Goal: Task Accomplishment & Management: Use online tool/utility

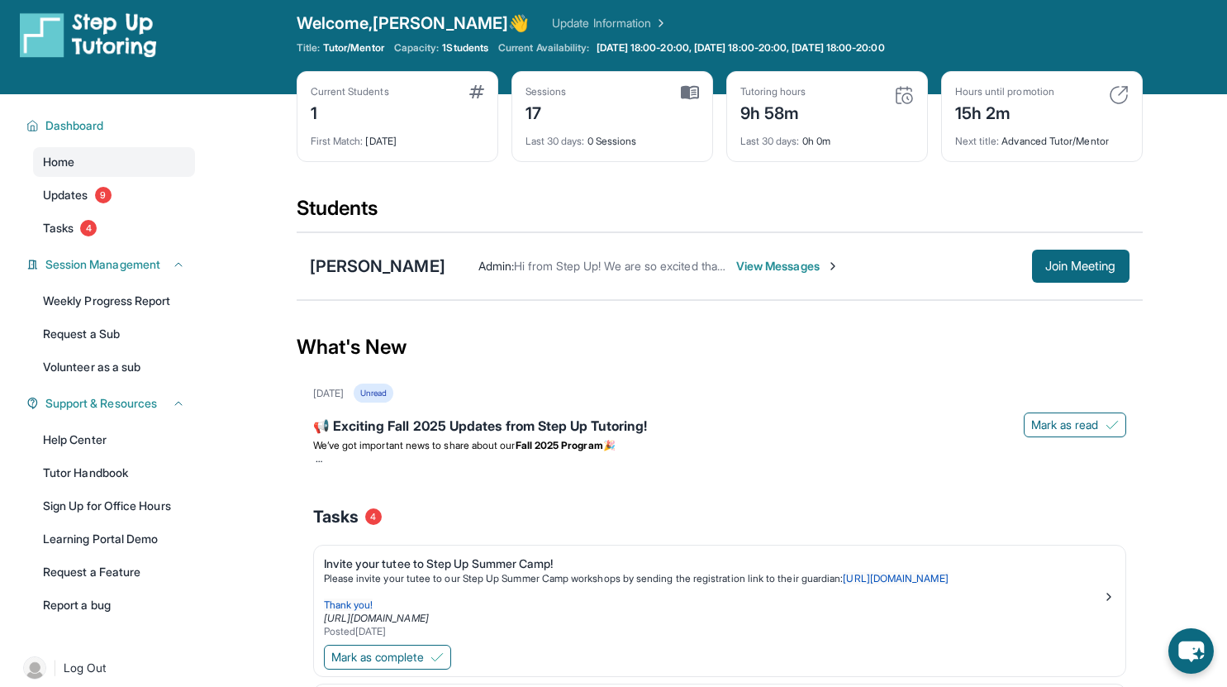
scroll to position [6, 0]
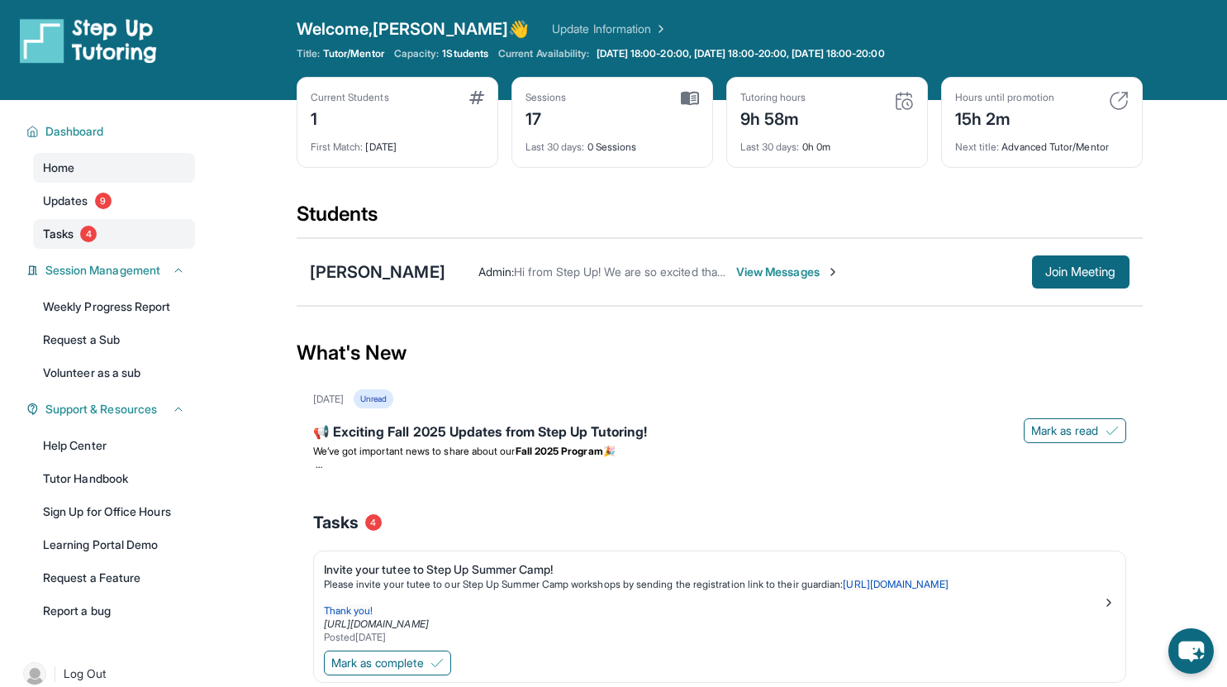
click at [68, 223] on link "Tasks 4" at bounding box center [114, 234] width 162 height 30
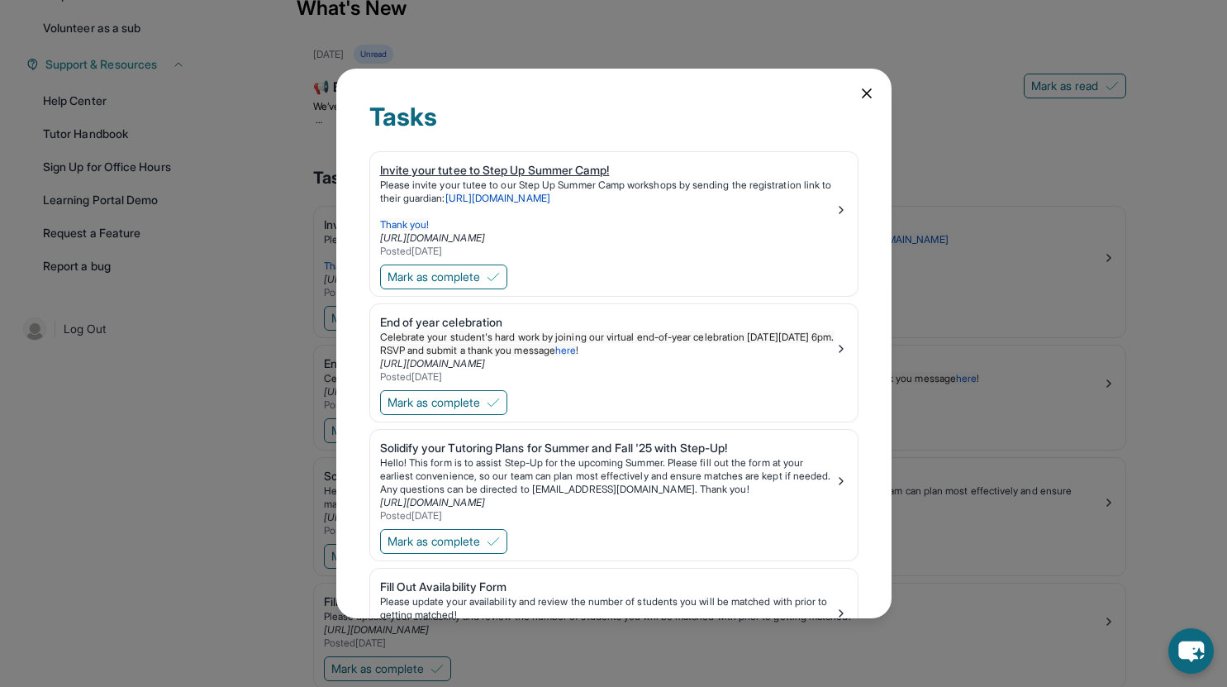
scroll to position [0, 0]
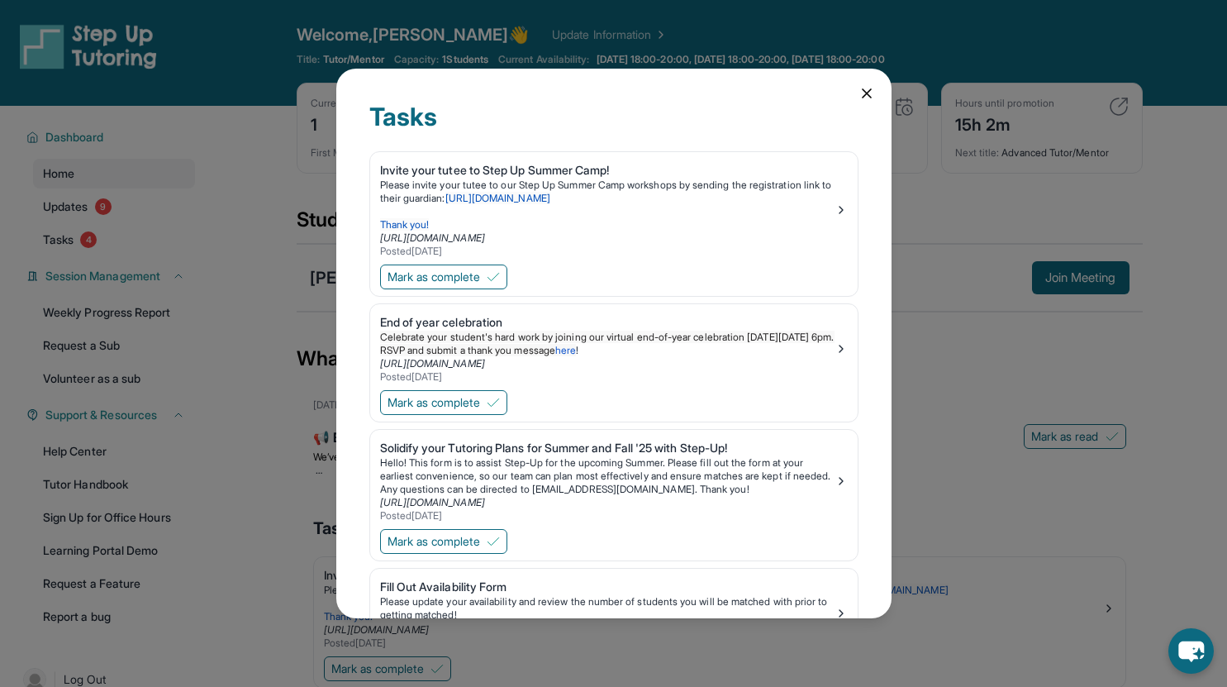
click at [863, 95] on icon at bounding box center [867, 93] width 8 height 8
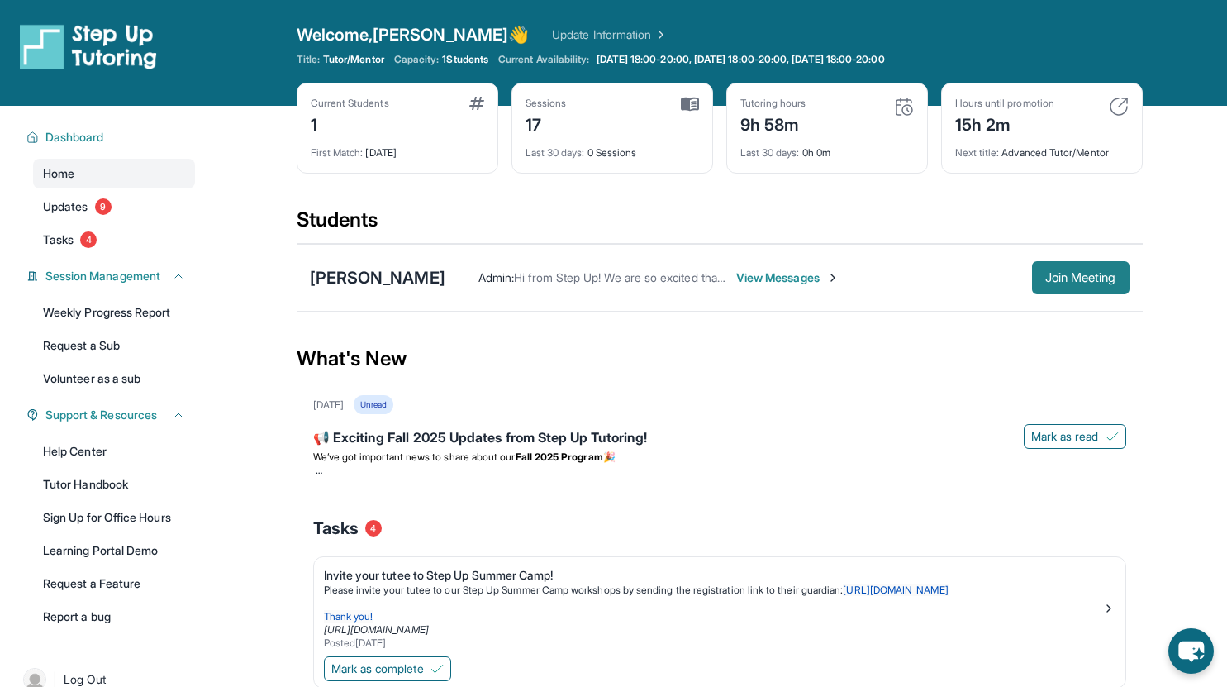
click at [1075, 288] on button "Join Meeting" at bounding box center [1080, 277] width 97 height 33
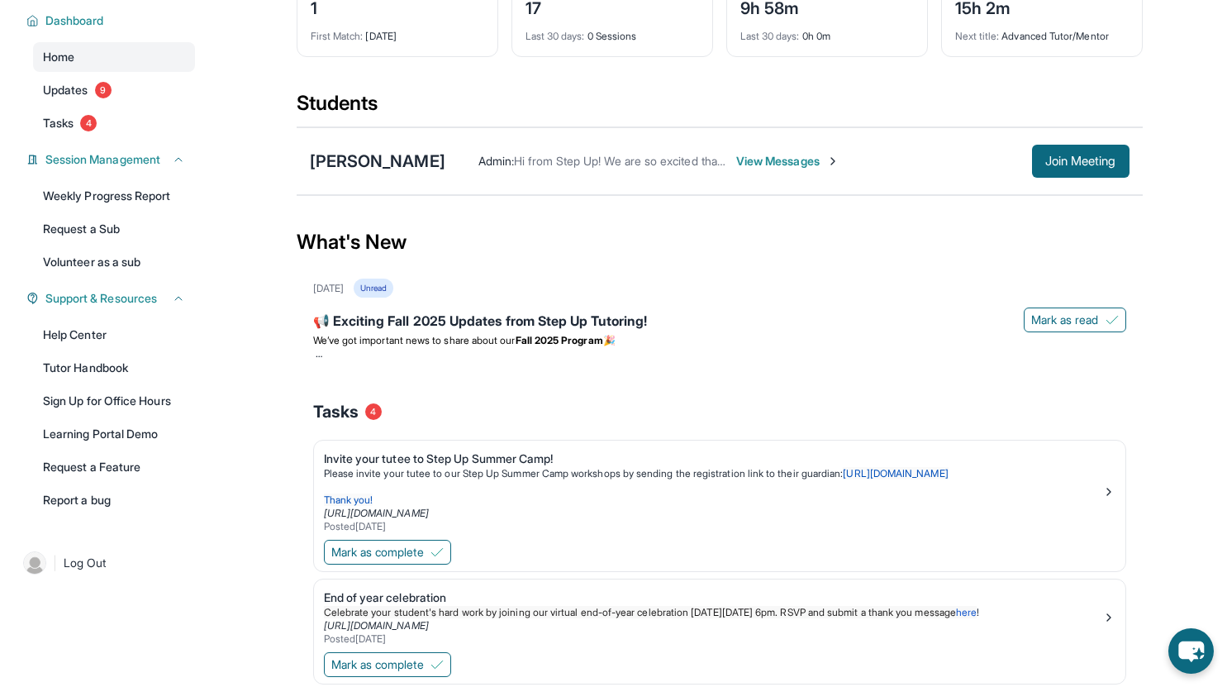
scroll to position [116, 0]
click at [749, 163] on span "View Messages" at bounding box center [787, 162] width 103 height 17
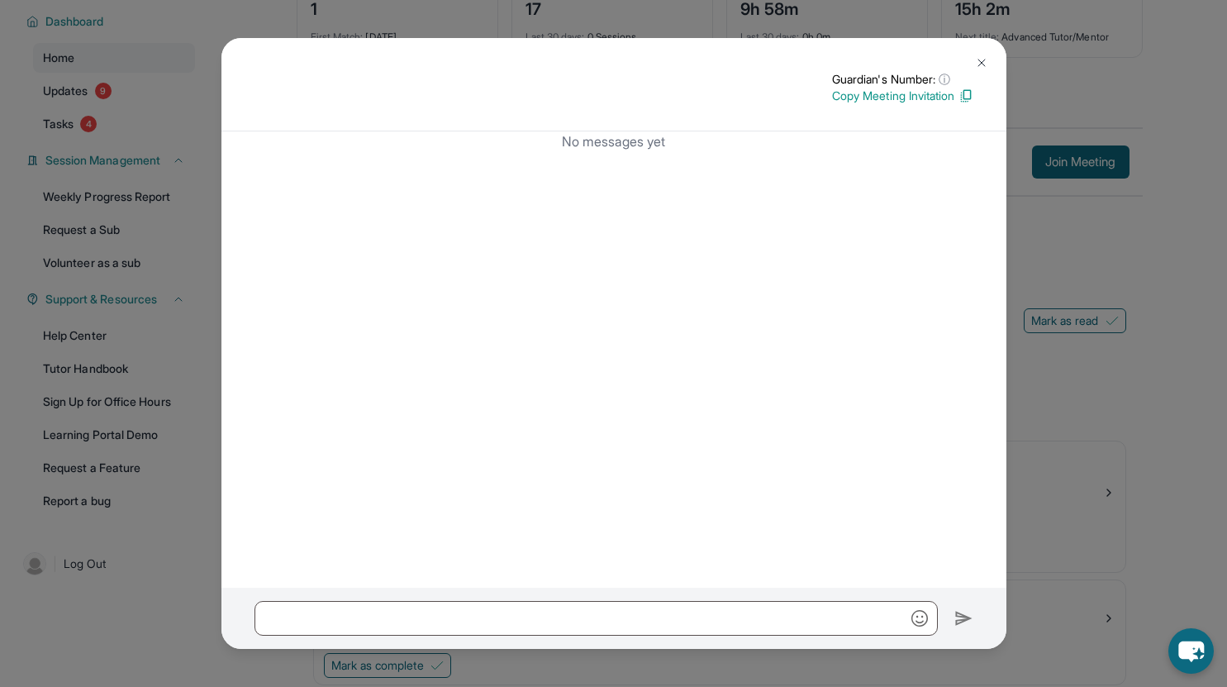
click at [973, 64] on button at bounding box center [981, 62] width 33 height 33
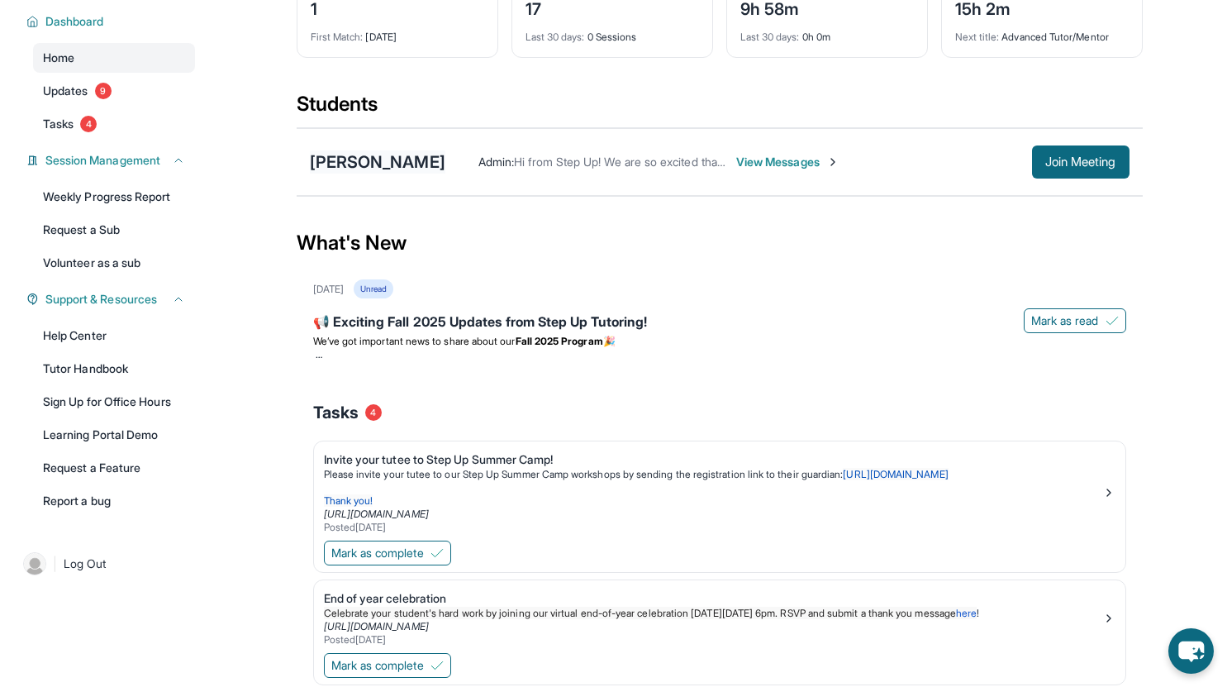
click at [416, 158] on div "[PERSON_NAME]" at bounding box center [377, 161] width 135 height 23
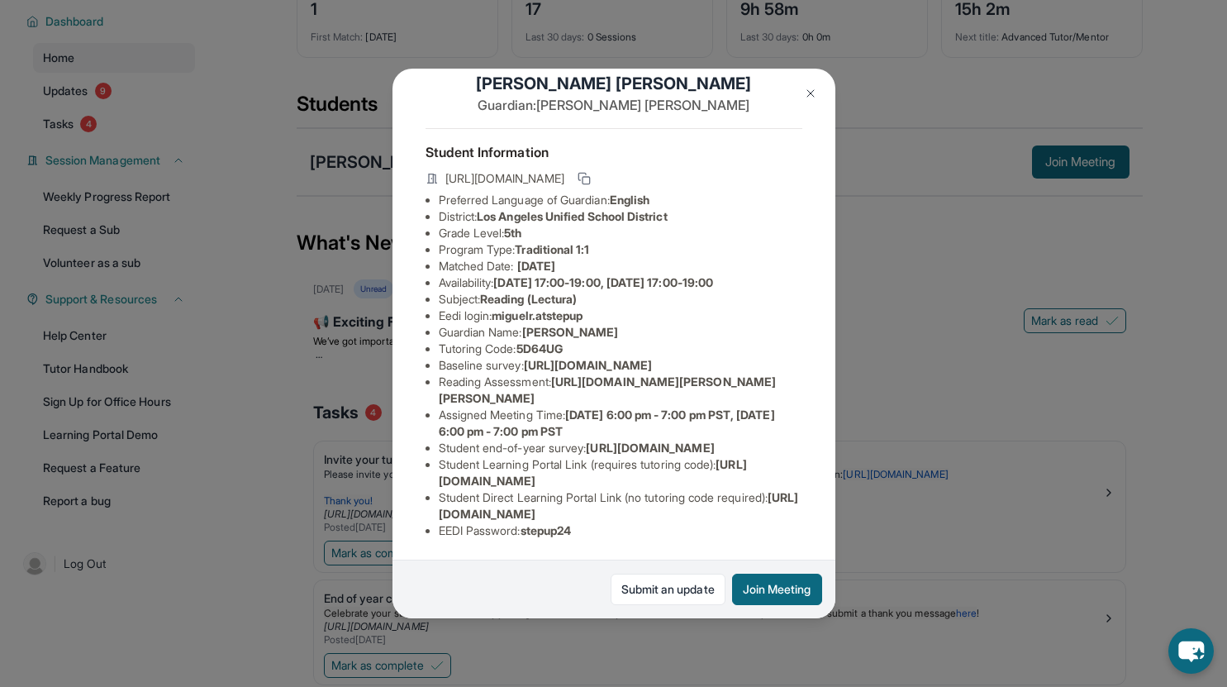
scroll to position [170, 0]
drag, startPoint x: 597, startPoint y: 193, endPoint x: 501, endPoint y: 183, distance: 97.2
click at [501, 307] on li "Eedi login : [PERSON_NAME].atstepup" at bounding box center [621, 315] width 364 height 17
copy span "miguelr.atstepup"
drag, startPoint x: 583, startPoint y: 539, endPoint x: 530, endPoint y: 531, distance: 53.4
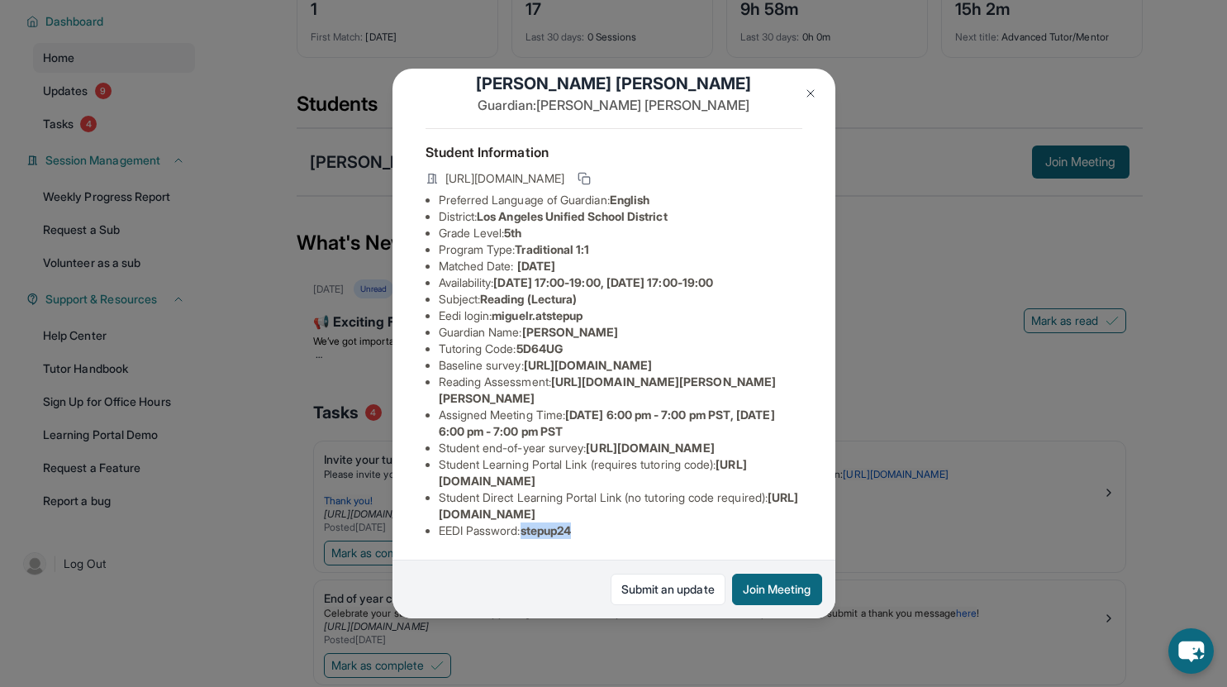
click at [530, 531] on li "EEDI Password : stepup24" at bounding box center [621, 530] width 364 height 17
copy span "stepup24"
drag, startPoint x: 554, startPoint y: 306, endPoint x: 803, endPoint y: 345, distance: 251.7
click at [803, 345] on div "[PERSON_NAME] Guardian: [PERSON_NAME] Student Information [URL][DOMAIN_NAME] Pr…" at bounding box center [613, 343] width 443 height 549
copy li ": [URL][DOMAIN_NAME][PERSON_NAME][PERSON_NAME]"
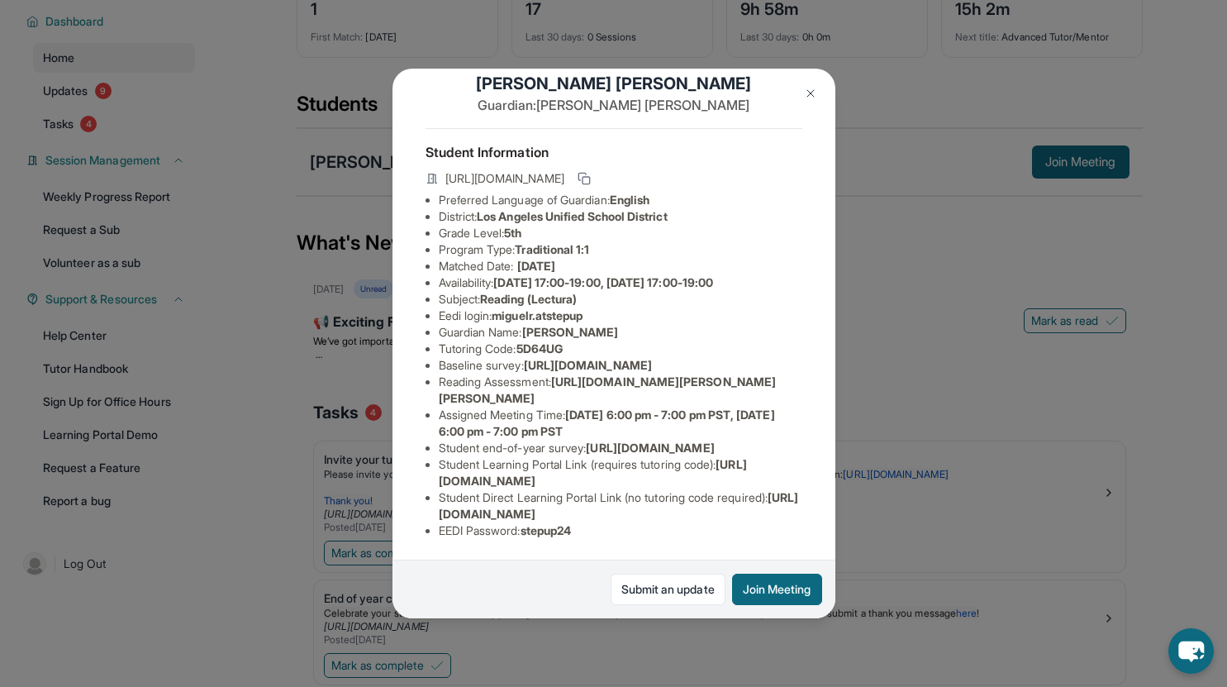
click at [619, 358] on span "[URL][DOMAIN_NAME]" at bounding box center [588, 365] width 128 height 14
drag, startPoint x: 428, startPoint y: 287, endPoint x: 833, endPoint y: 330, distance: 407.1
click at [833, 330] on div "[PERSON_NAME] Guardian: [PERSON_NAME] Student Information [URL][DOMAIN_NAME] Pr…" at bounding box center [613, 343] width 443 height 549
copy span "[URL][DOMAIN_NAME]"
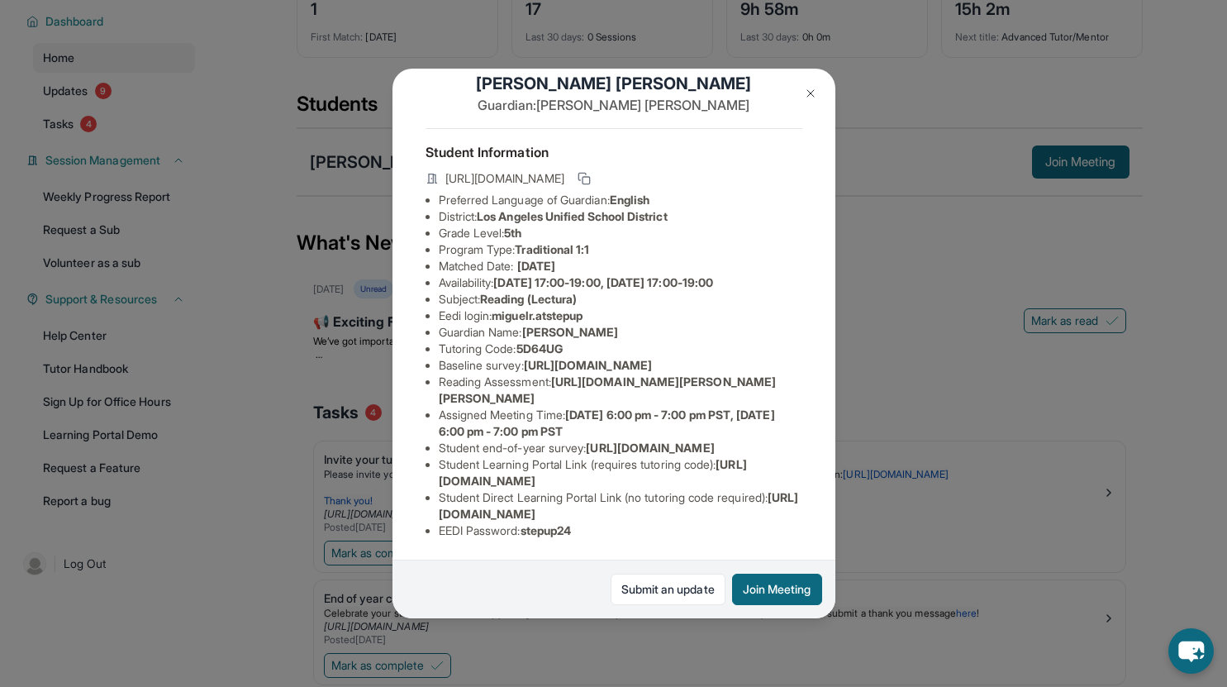
scroll to position [134, 0]
click at [638, 456] on li "Student end-of-year survey : [URL][DOMAIN_NAME]" at bounding box center [621, 448] width 364 height 17
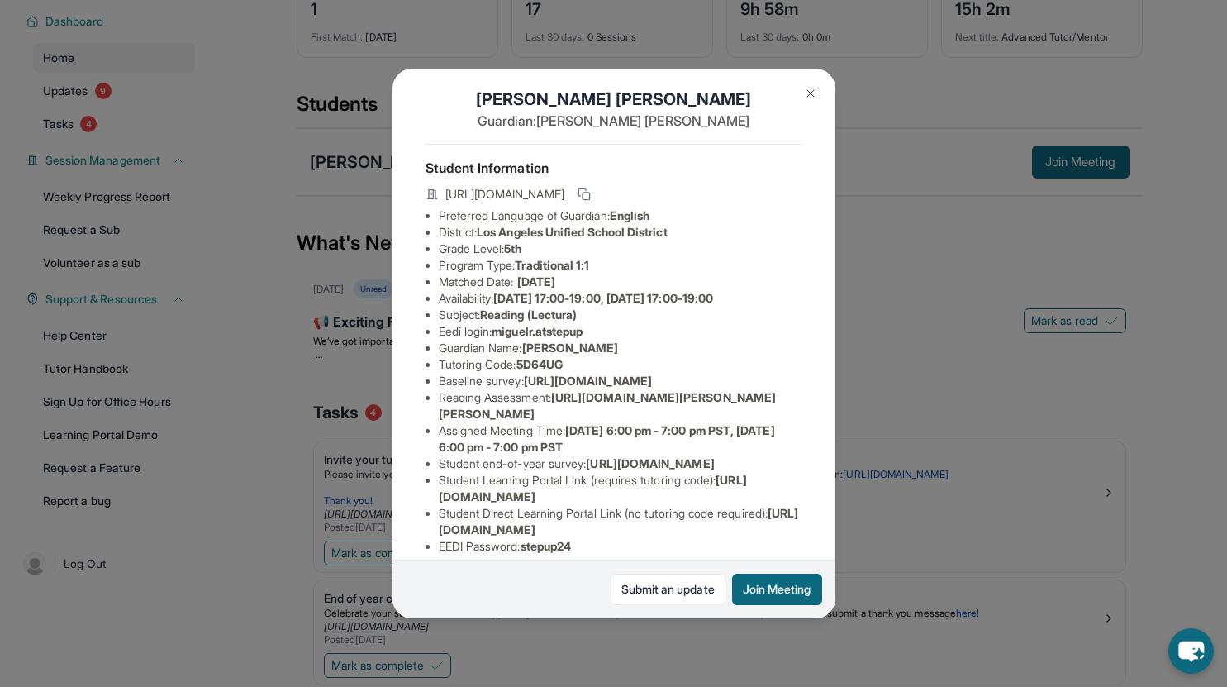
scroll to position [13, 0]
click at [541, 339] on span "miguelr.atstepup" at bounding box center [537, 332] width 91 height 14
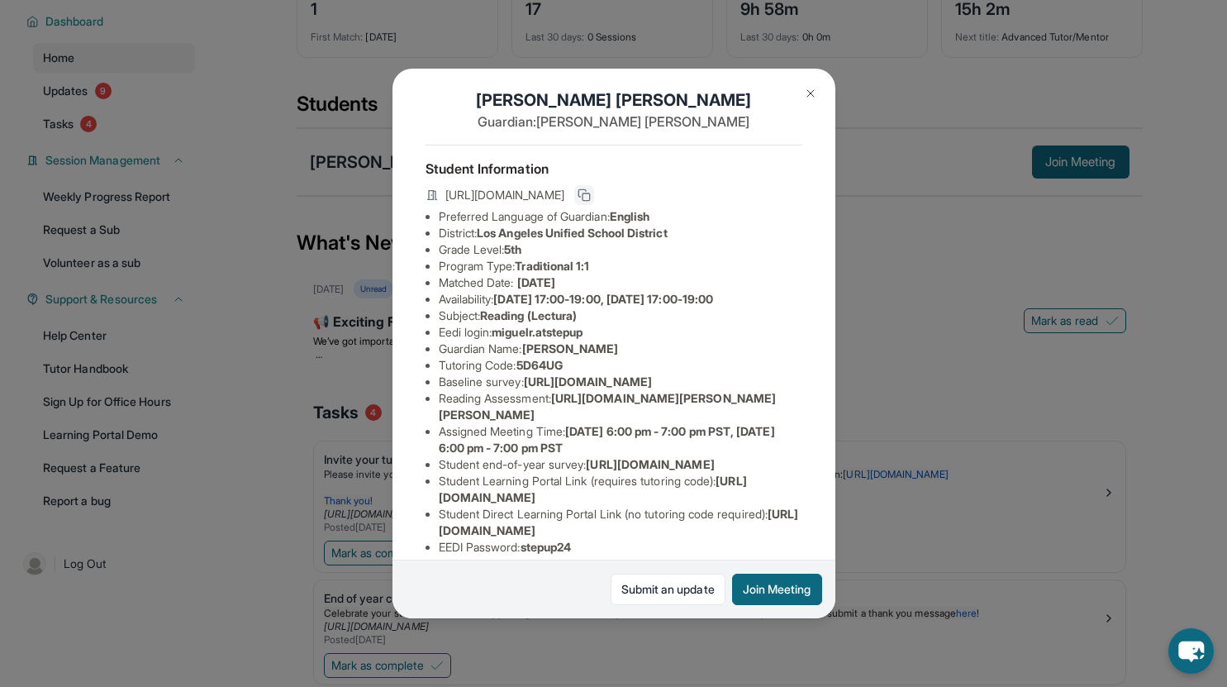
click at [591, 200] on icon at bounding box center [584, 194] width 13 height 13
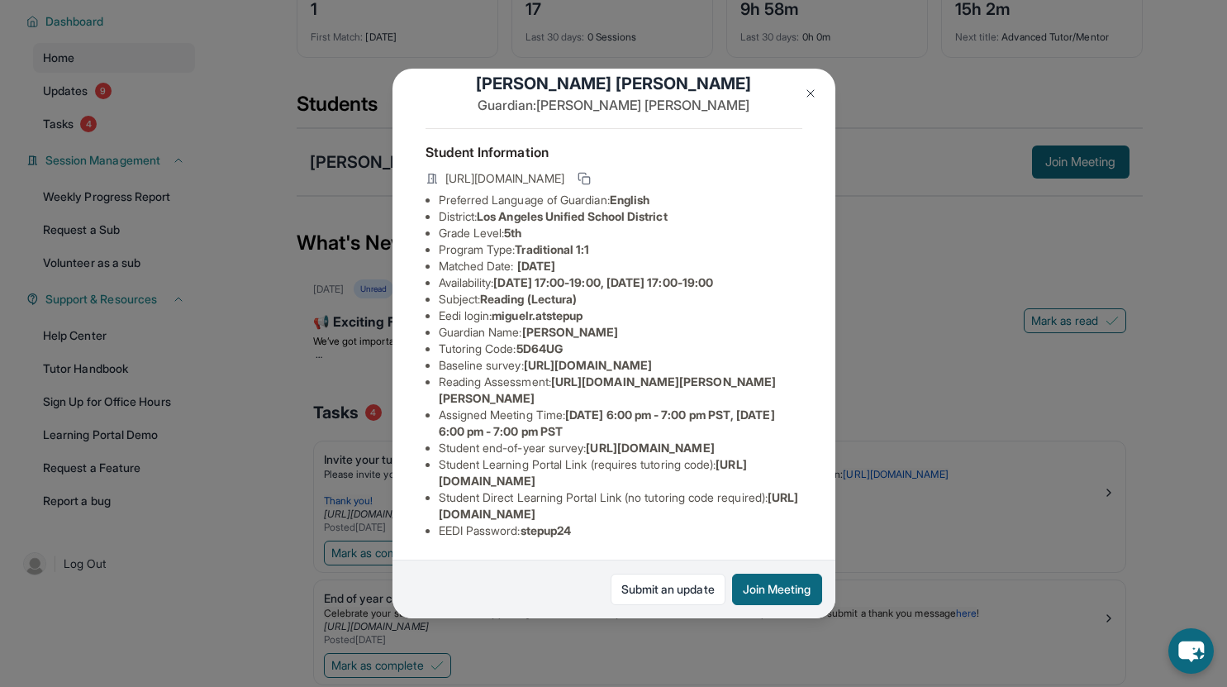
scroll to position [12, 6]
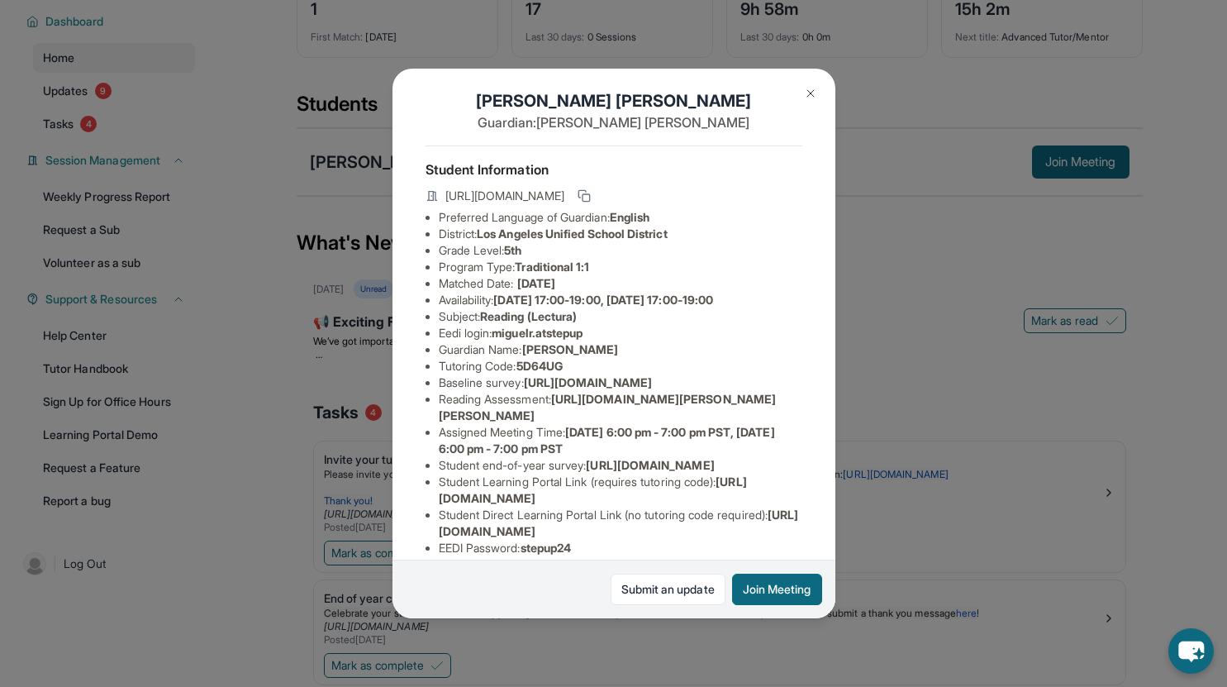
click at [813, 99] on img at bounding box center [810, 93] width 13 height 13
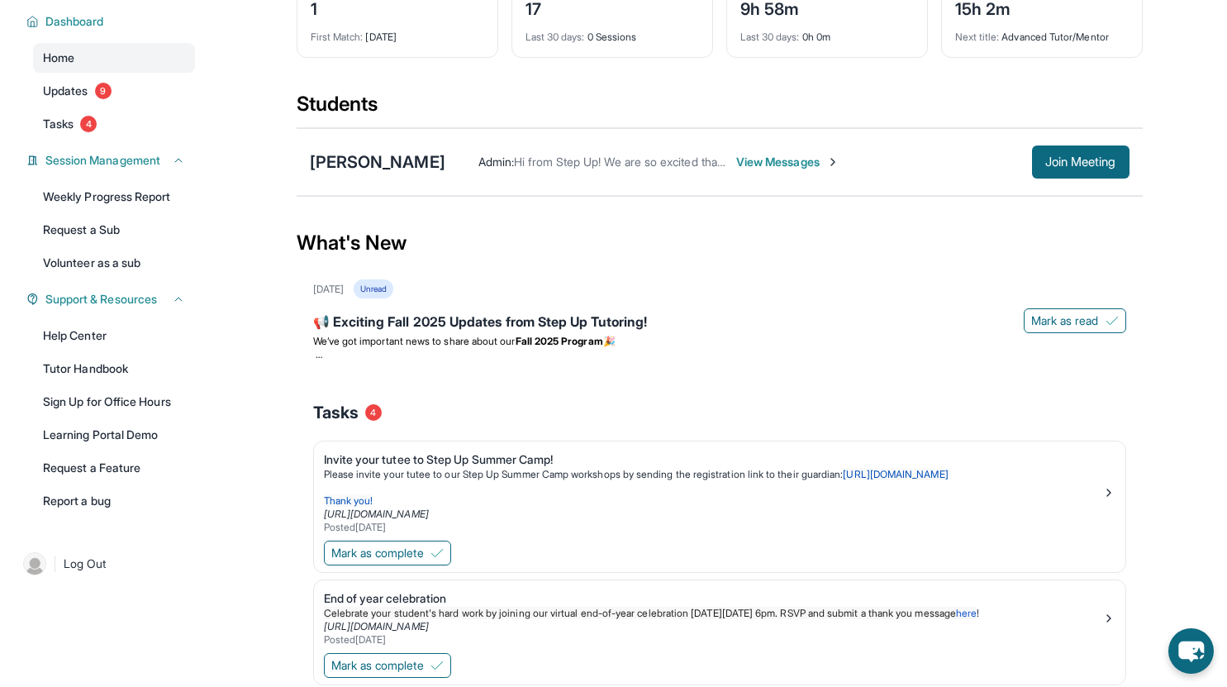
scroll to position [0, 0]
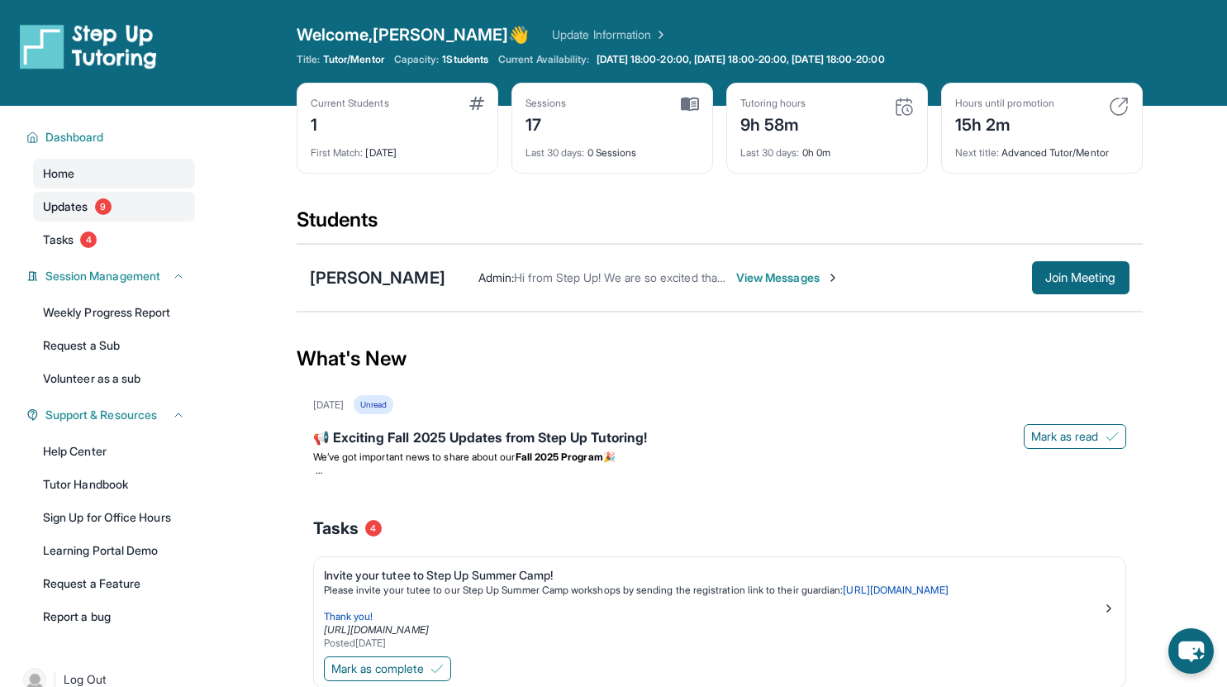
click at [73, 206] on span "Updates" at bounding box center [65, 206] width 45 height 17
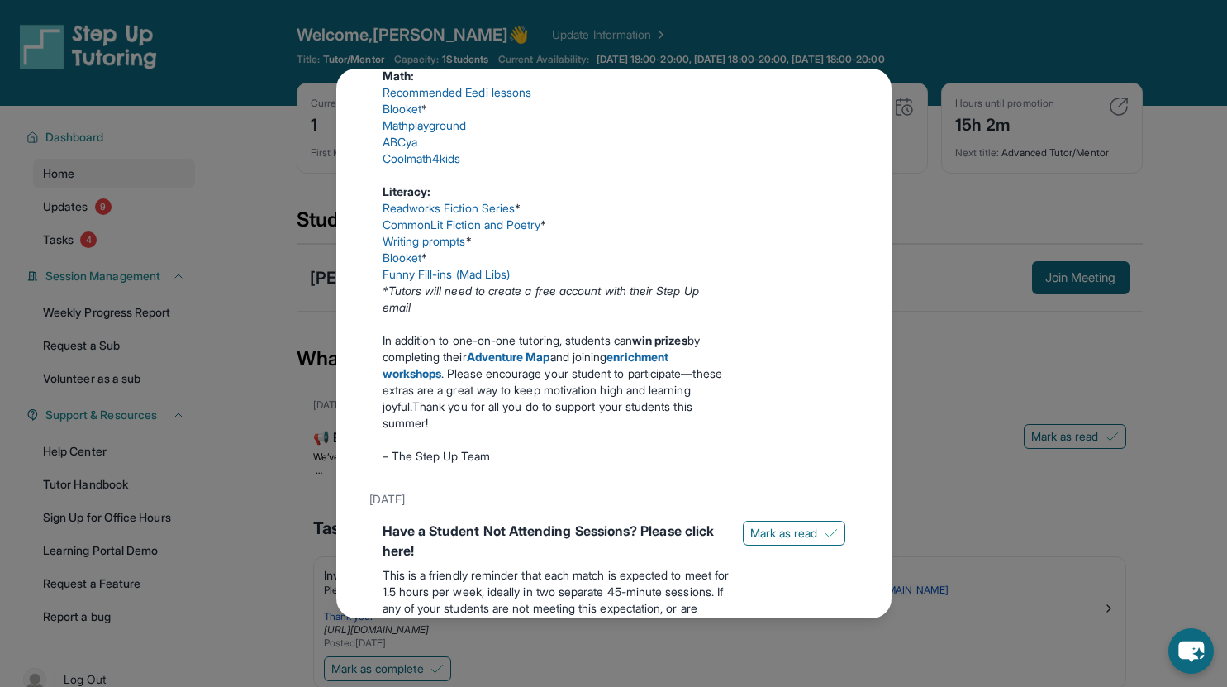
scroll to position [744, 0]
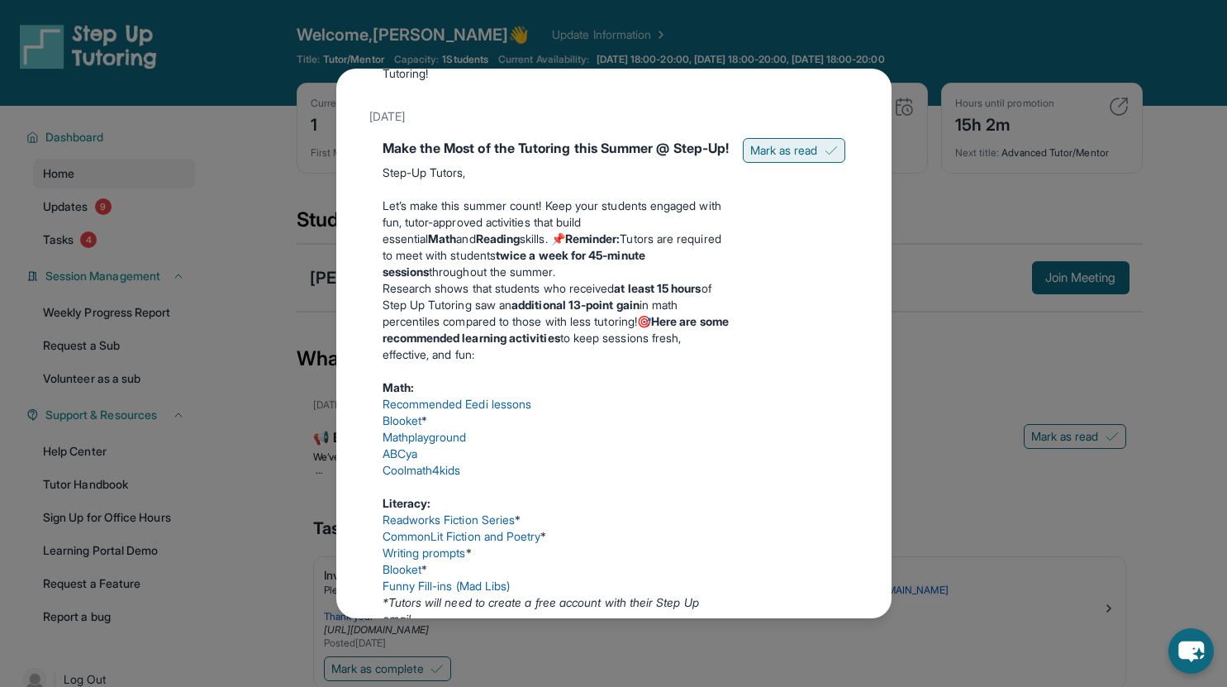
click at [760, 159] on span "Mark as read" at bounding box center [784, 150] width 68 height 17
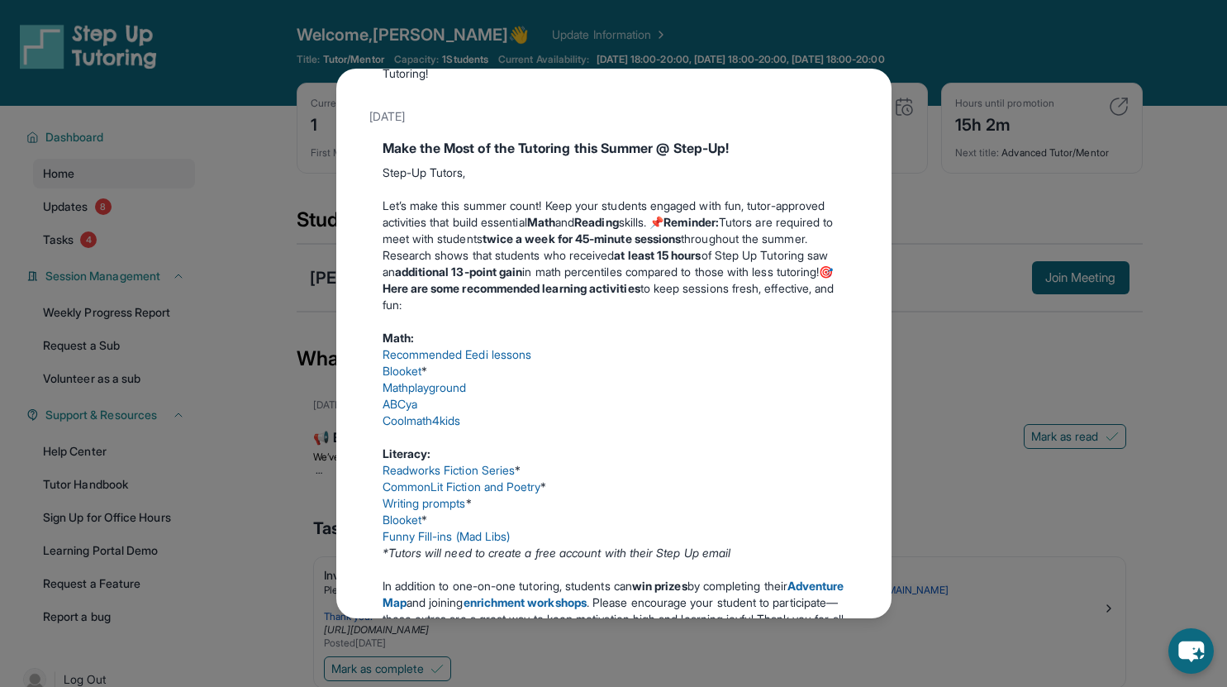
scroll to position [632, 0]
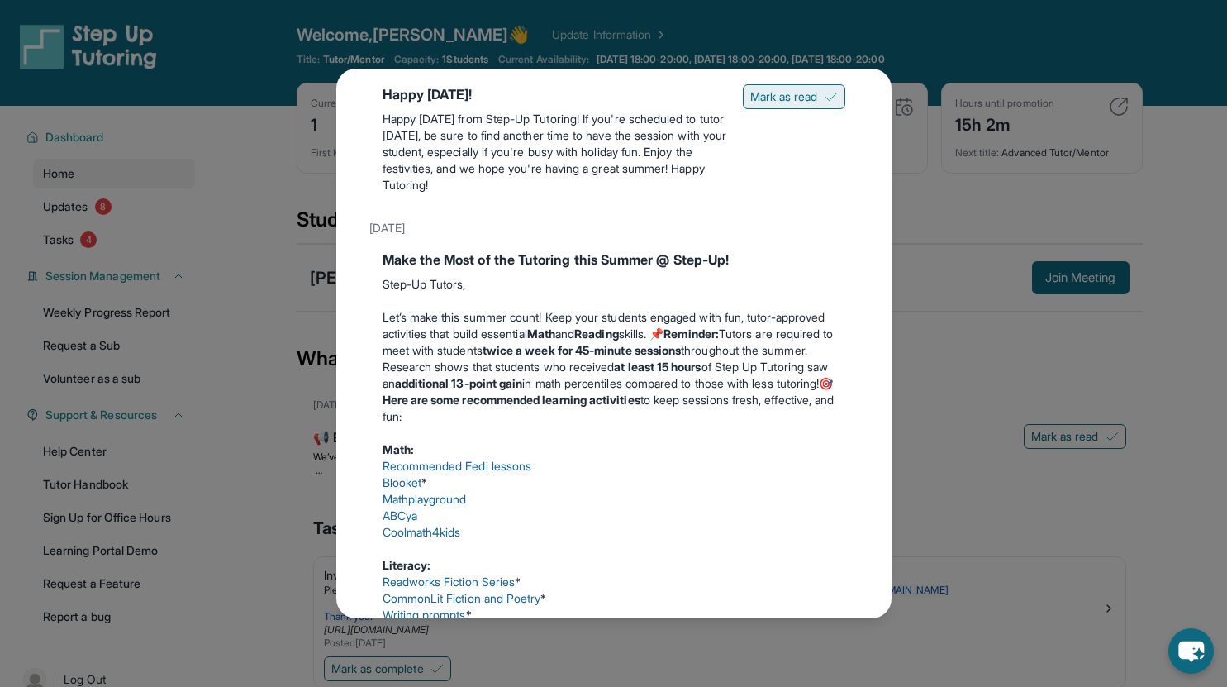
click at [750, 105] on span "Mark as read" at bounding box center [784, 96] width 68 height 17
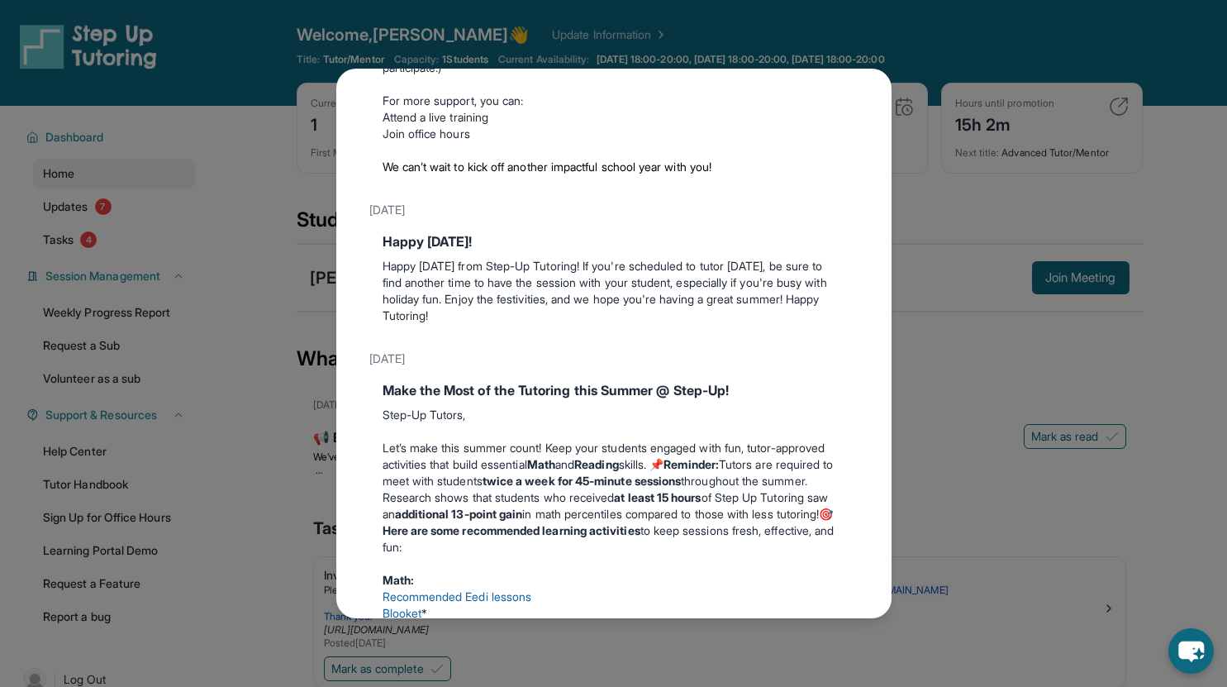
scroll to position [318, 0]
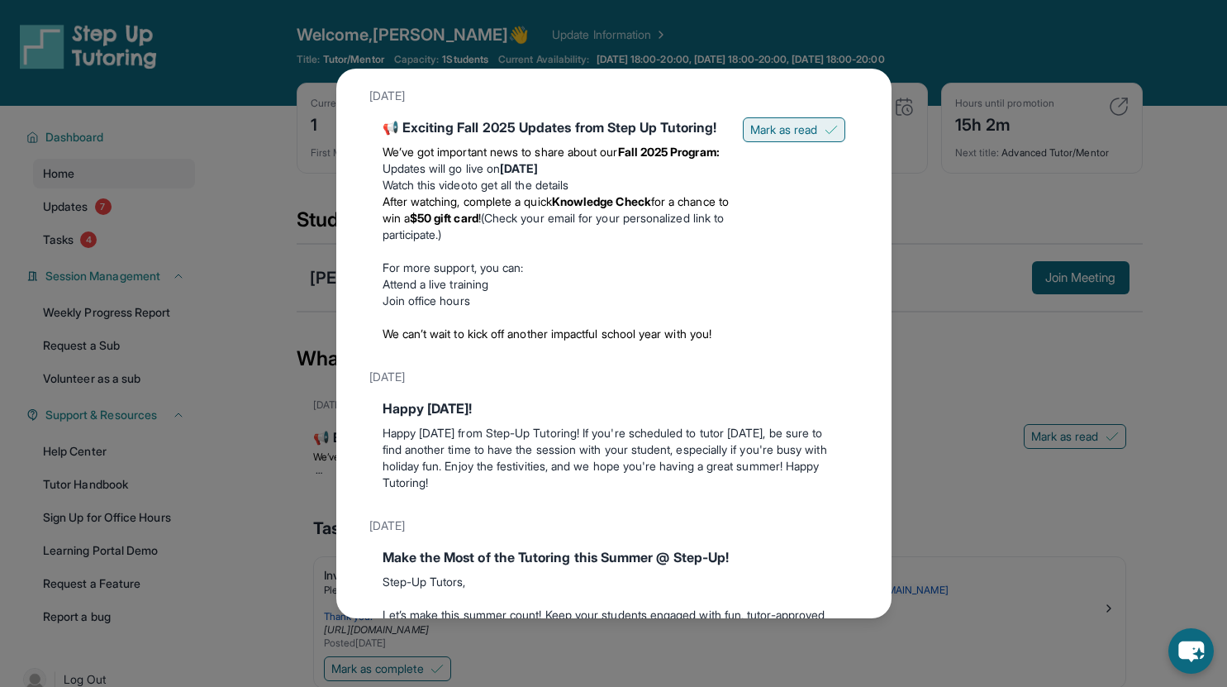
click at [750, 138] on span "Mark as read" at bounding box center [784, 129] width 68 height 17
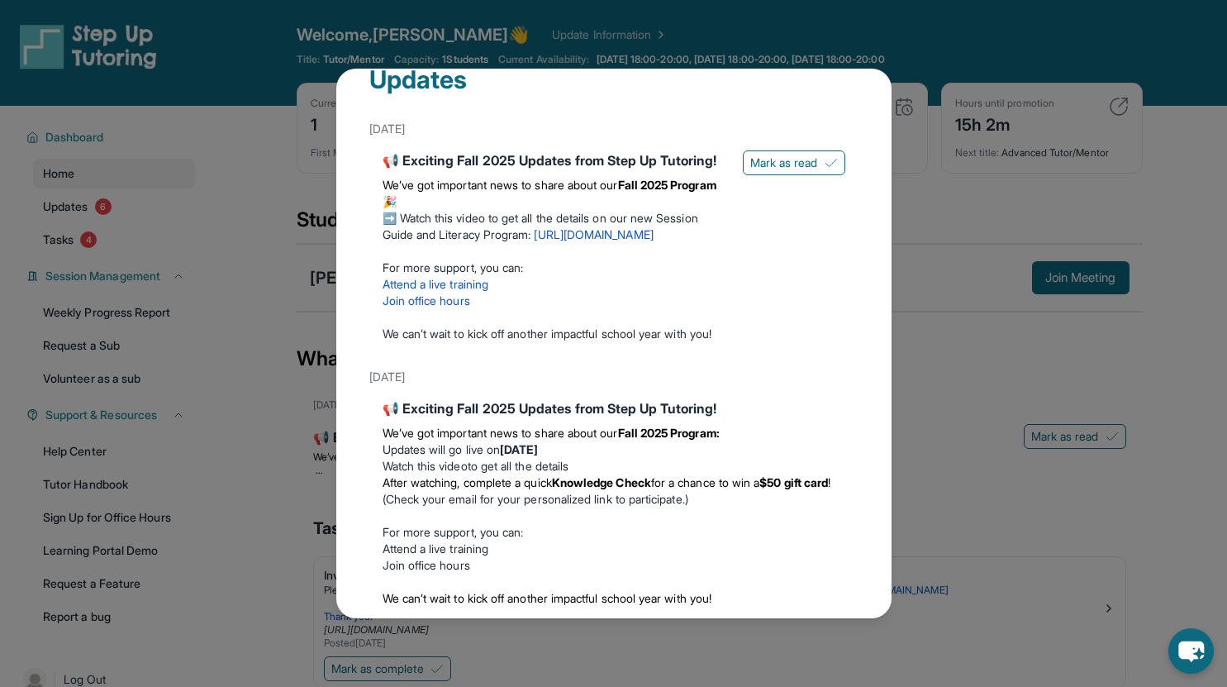
scroll to position [36, 0]
click at [746, 177] on div "📢 Exciting Fall 2025 Updates from Step Up Tutoring! We’ve got important news to…" at bounding box center [614, 250] width 463 height 198
click at [750, 168] on span "Mark as read" at bounding box center [784, 163] width 68 height 17
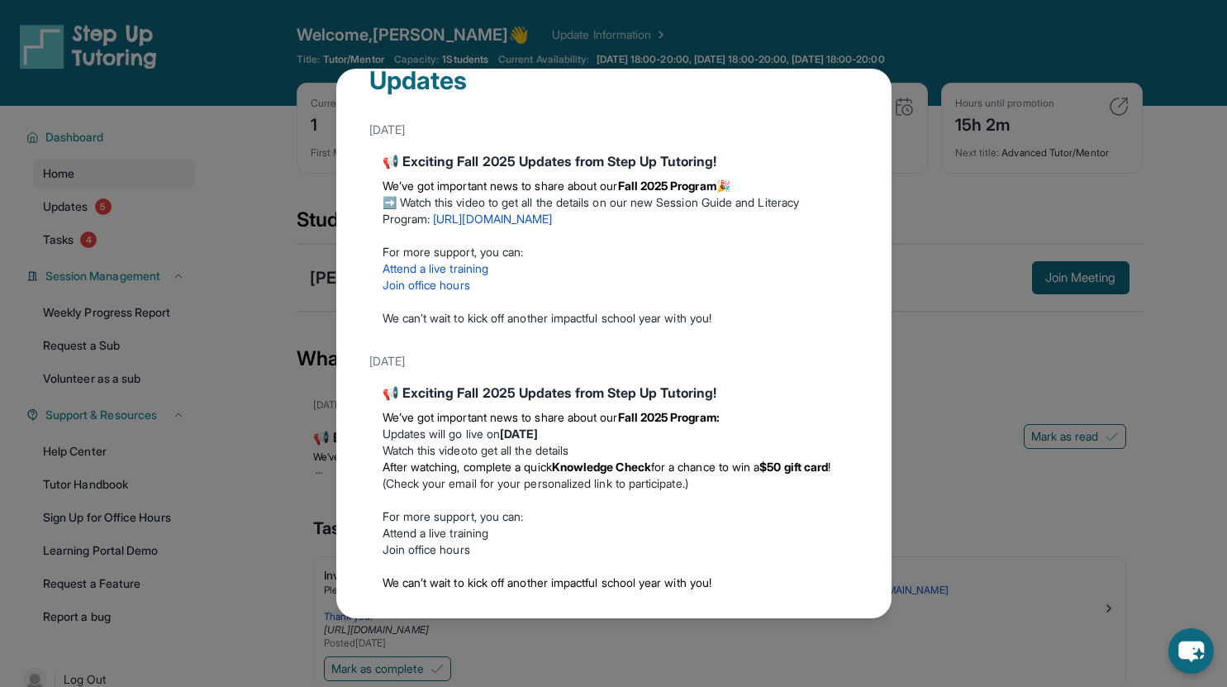
scroll to position [0, 0]
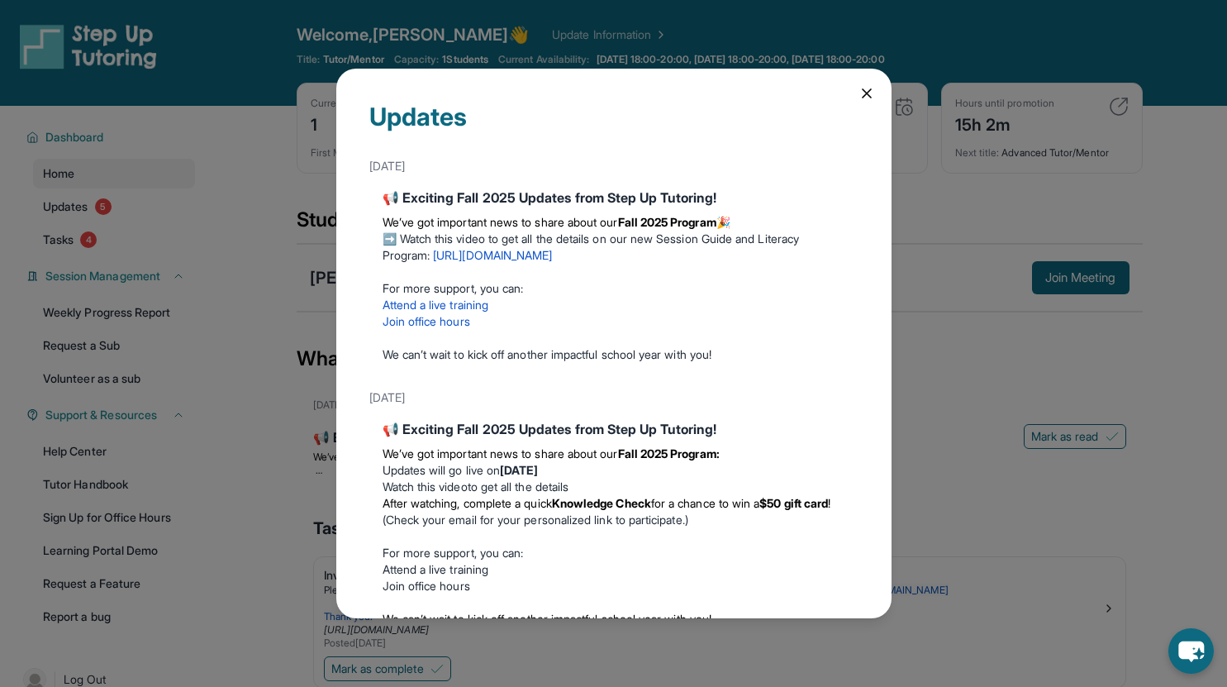
click at [844, 104] on div "Updates" at bounding box center [613, 127] width 489 height 50
click at [842, 102] on div "Updates" at bounding box center [613, 127] width 489 height 50
click at [866, 89] on div "Updates [DATE] 📢 Exciting Fall 2025 Updates from Step Up Tutoring! We’ve got im…" at bounding box center [613, 343] width 555 height 549
click at [863, 93] on icon at bounding box center [867, 93] width 8 height 8
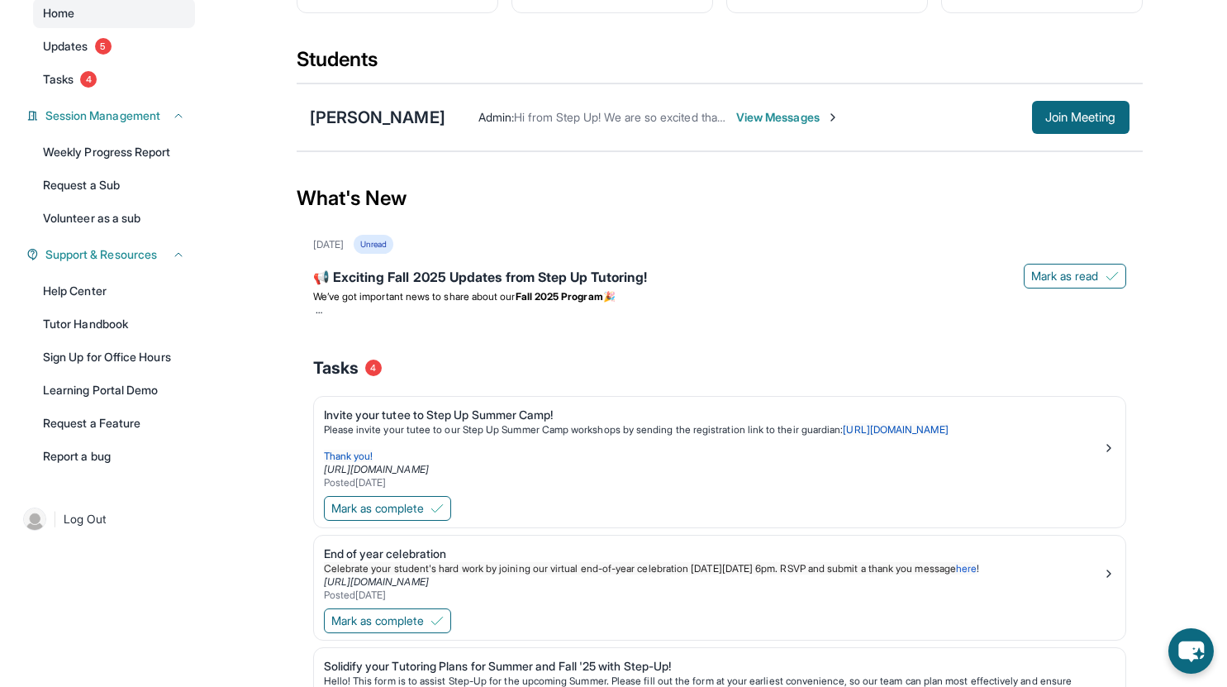
scroll to position [161, 0]
click at [107, 321] on link "Tutor Handbook" at bounding box center [114, 323] width 162 height 30
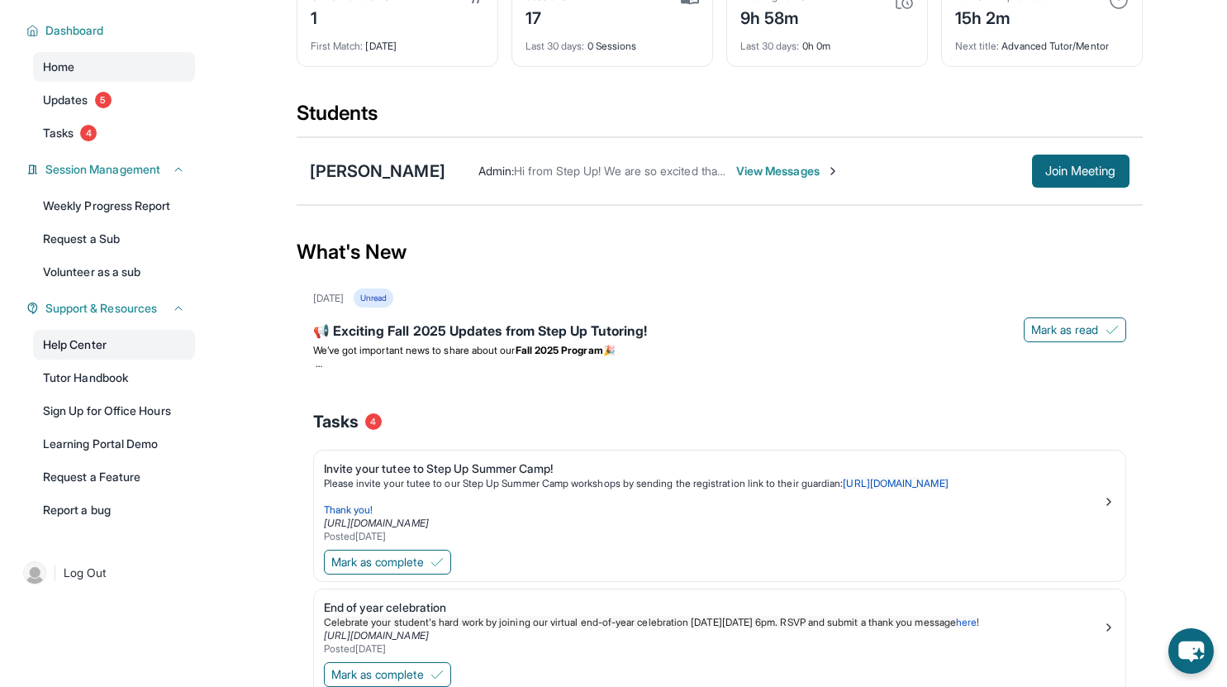
scroll to position [106, 0]
click at [102, 250] on link "Request a Sub" at bounding box center [114, 240] width 162 height 30
click at [799, 176] on span "View Messages" at bounding box center [787, 172] width 103 height 17
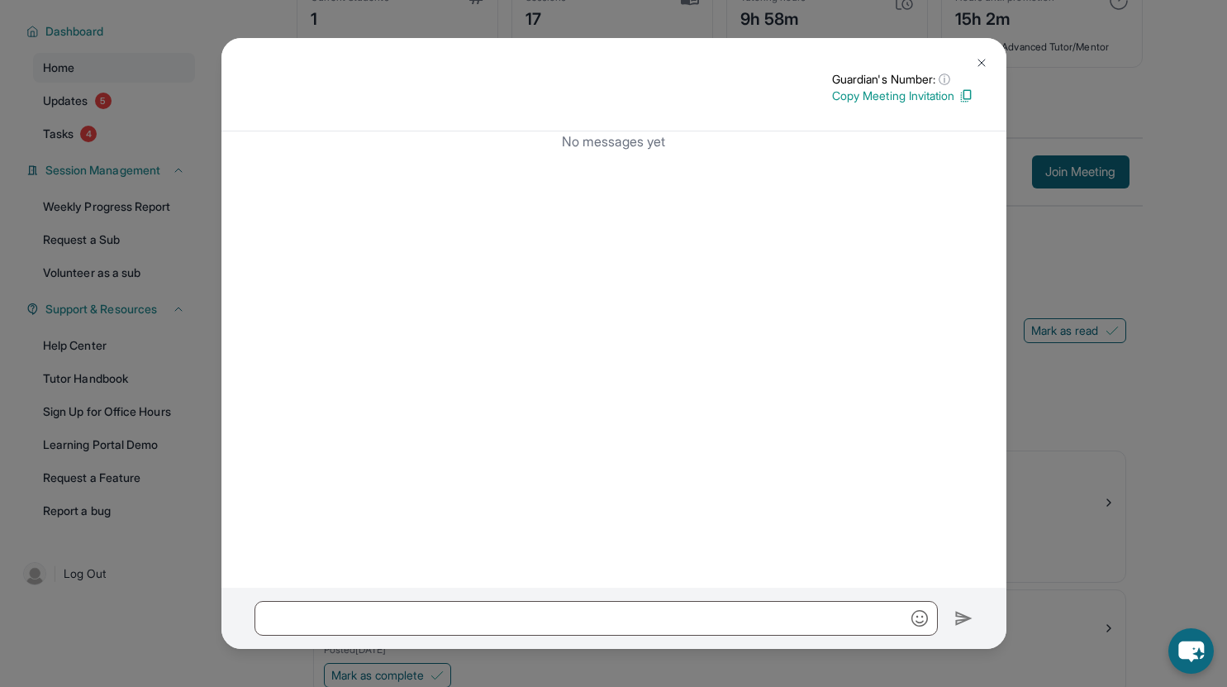
click at [977, 67] on img at bounding box center [981, 62] width 13 height 13
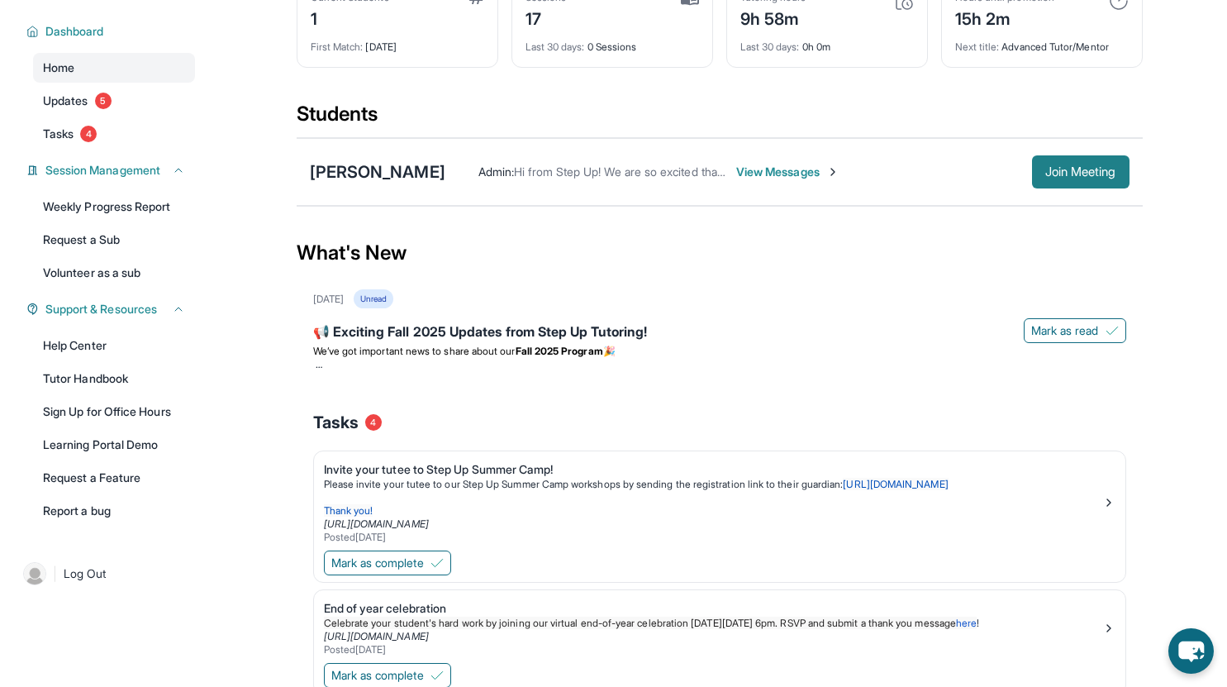
click at [1043, 182] on button "Join Meeting" at bounding box center [1080, 171] width 97 height 33
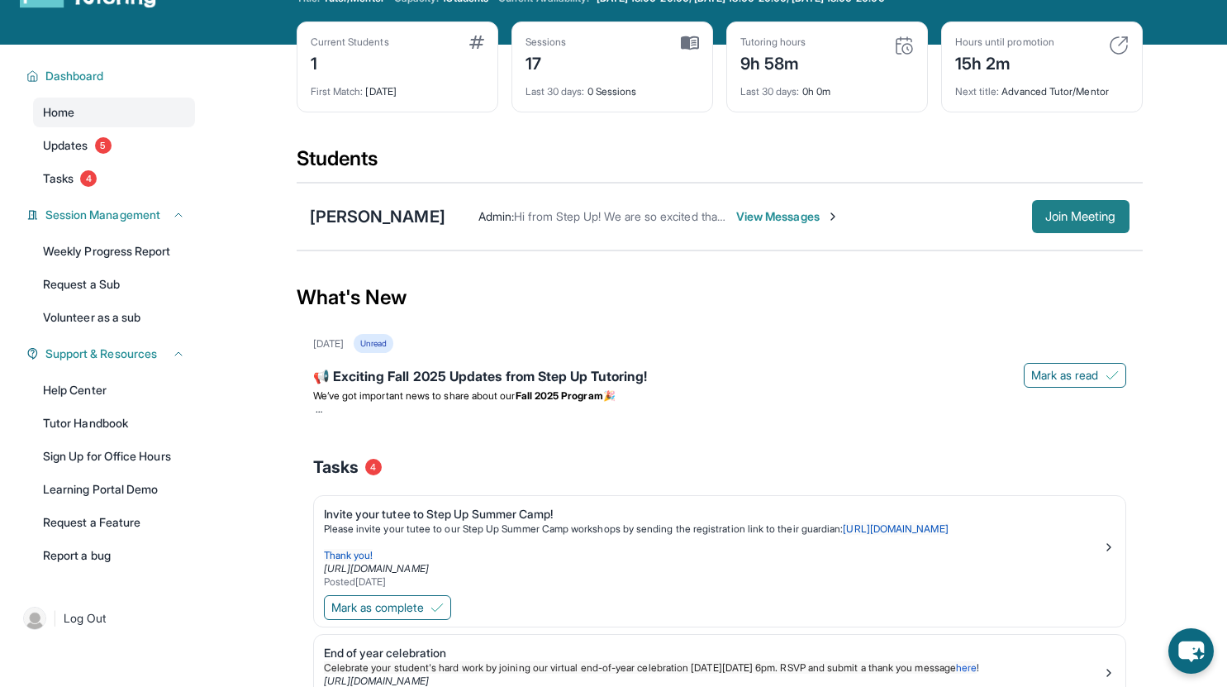
scroll to position [60, 0]
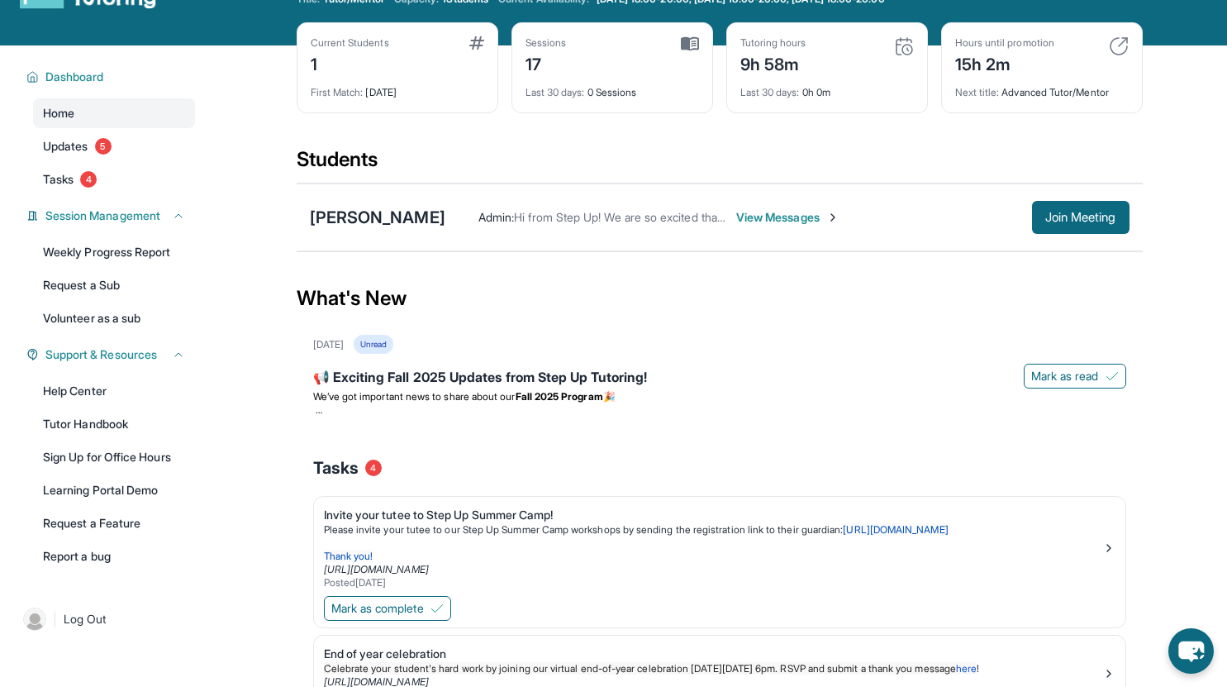
click at [764, 215] on span "View Messages" at bounding box center [787, 217] width 103 height 17
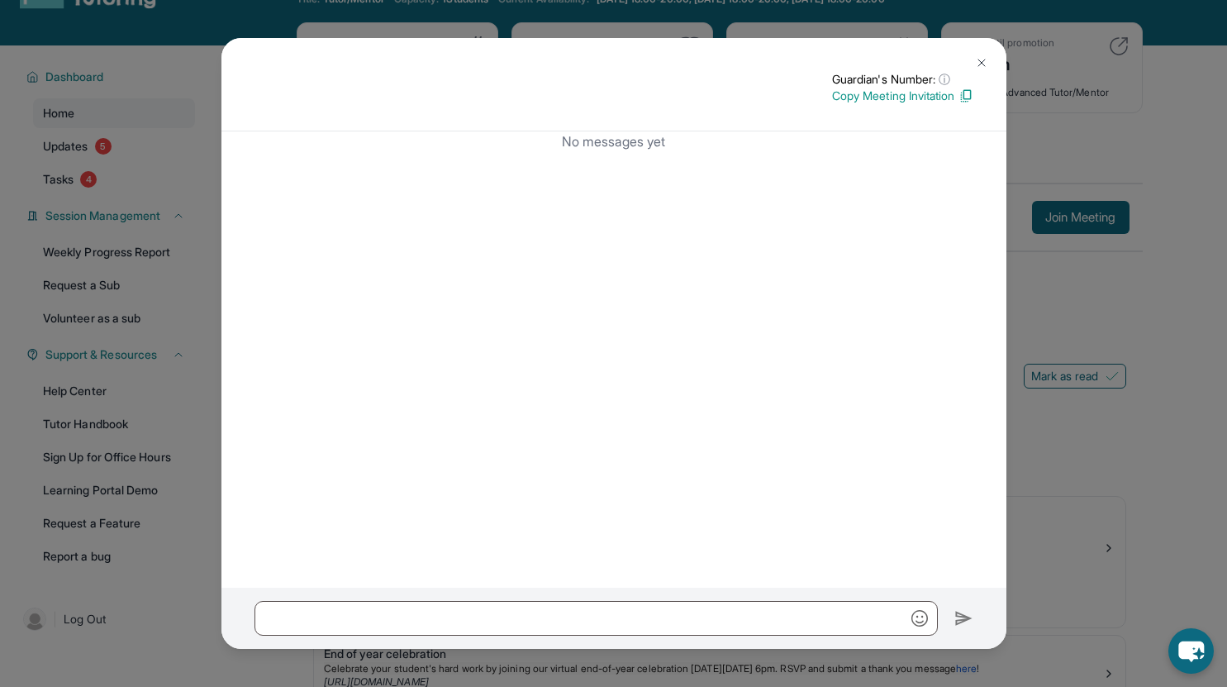
click at [968, 62] on button at bounding box center [981, 62] width 33 height 33
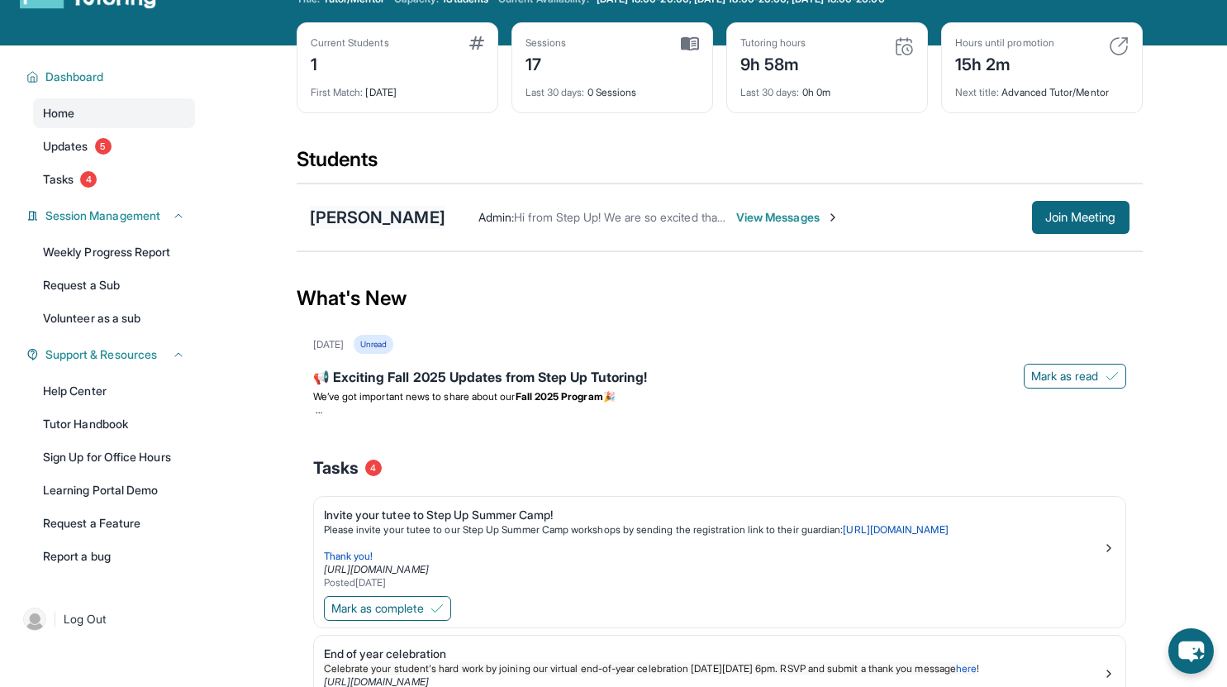
click at [359, 216] on div "[PERSON_NAME]" at bounding box center [377, 217] width 135 height 23
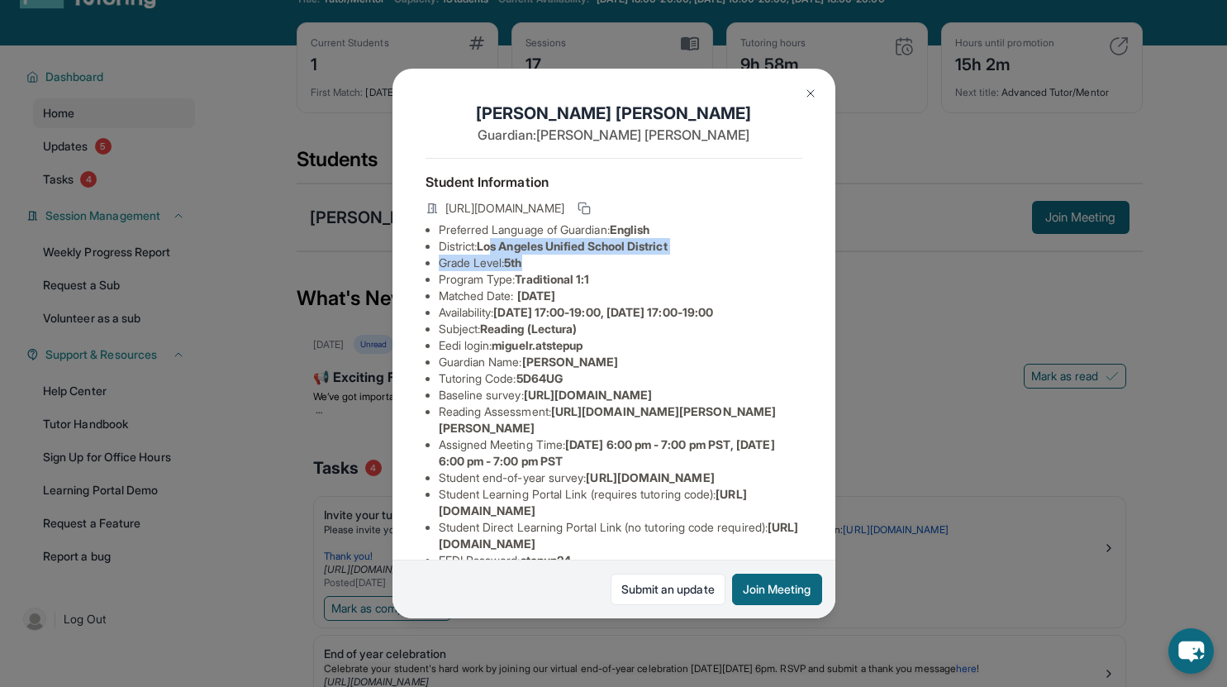
drag, startPoint x: 497, startPoint y: 255, endPoint x: 620, endPoint y: 270, distance: 123.2
click at [620, 270] on ul "Preferred Language of Guardian: English District: [GEOGRAPHIC_DATA] Unified Sch…" at bounding box center [613, 394] width 377 height 347
click at [620, 270] on li "Grade Level: 5th" at bounding box center [621, 262] width 364 height 17
drag, startPoint x: 507, startPoint y: 291, endPoint x: 603, endPoint y: 311, distance: 98.0
click at [603, 311] on ul "Preferred Language of Guardian: English District: [GEOGRAPHIC_DATA] Unified Sch…" at bounding box center [613, 394] width 377 height 347
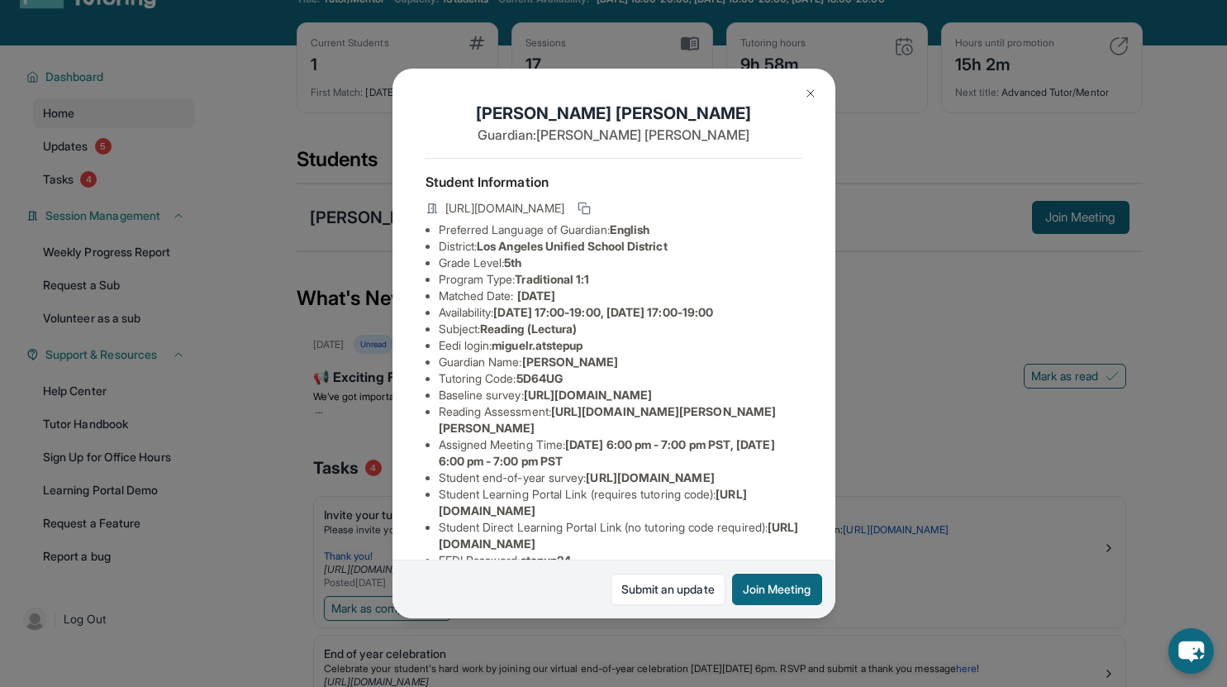
click at [603, 304] on li "Matched Date: [DATE]" at bounding box center [621, 296] width 364 height 17
drag, startPoint x: 592, startPoint y: 320, endPoint x: 513, endPoint y: 311, distance: 79.7
click at [513, 311] on ul "Preferred Language of Guardian: English District: [GEOGRAPHIC_DATA] Unified Sch…" at bounding box center [613, 394] width 377 height 347
click at [513, 304] on li "Matched Date: [DATE]" at bounding box center [621, 296] width 364 height 17
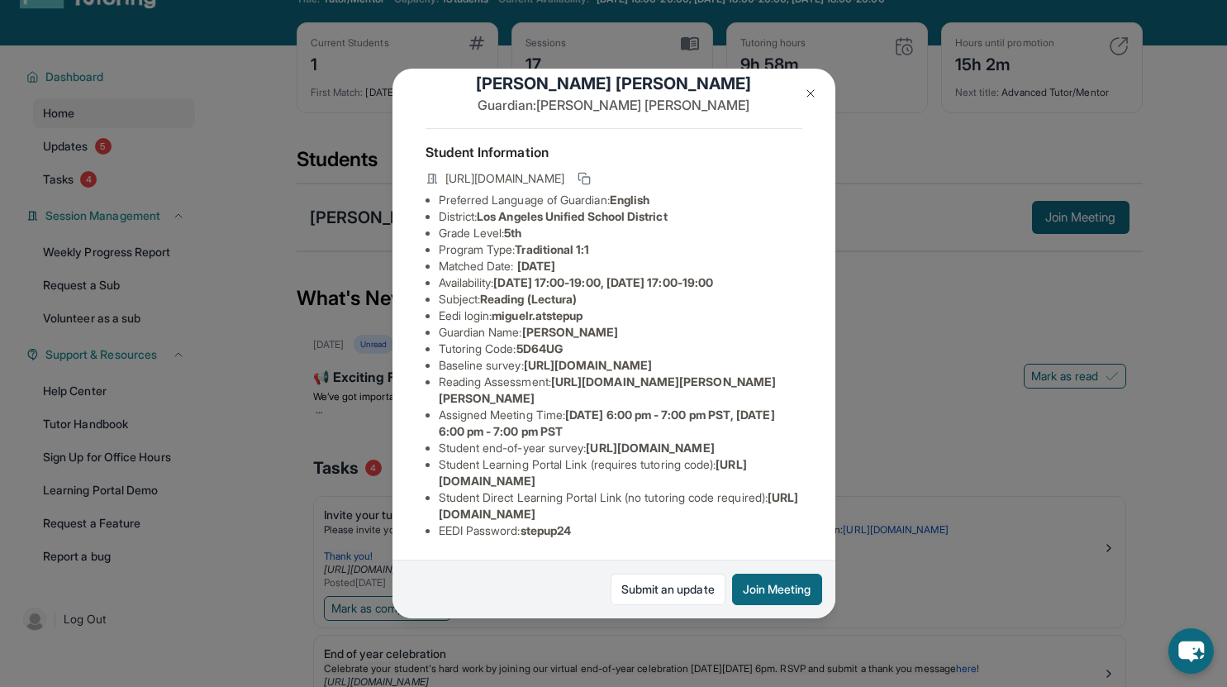
scroll to position [147, 0]
drag, startPoint x: 556, startPoint y: 325, endPoint x: 807, endPoint y: 353, distance: 252.7
click at [807, 353] on div "[PERSON_NAME] Guardian: [PERSON_NAME] Student Information [URL][DOMAIN_NAME] Pr…" at bounding box center [613, 343] width 443 height 549
copy li "[URL][DOMAIN_NAME][PERSON_NAME][PERSON_NAME]"
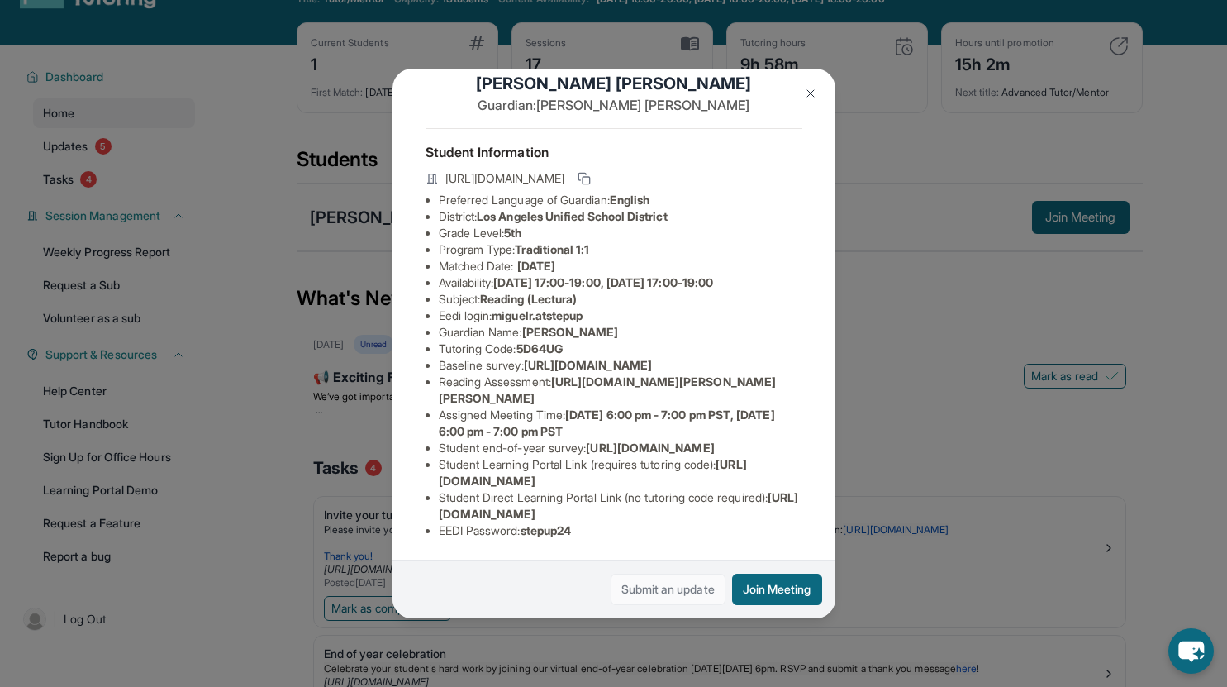
click at [647, 589] on link "Submit an update" at bounding box center [668, 588] width 115 height 31
click at [549, 373] on li "Reading Assessment : [URL][DOMAIN_NAME][PERSON_NAME][PERSON_NAME]" at bounding box center [621, 389] width 364 height 33
click at [887, 188] on div "[PERSON_NAME] Guardian: [PERSON_NAME] Student Information [URL][DOMAIN_NAME] Pr…" at bounding box center [613, 343] width 1227 height 687
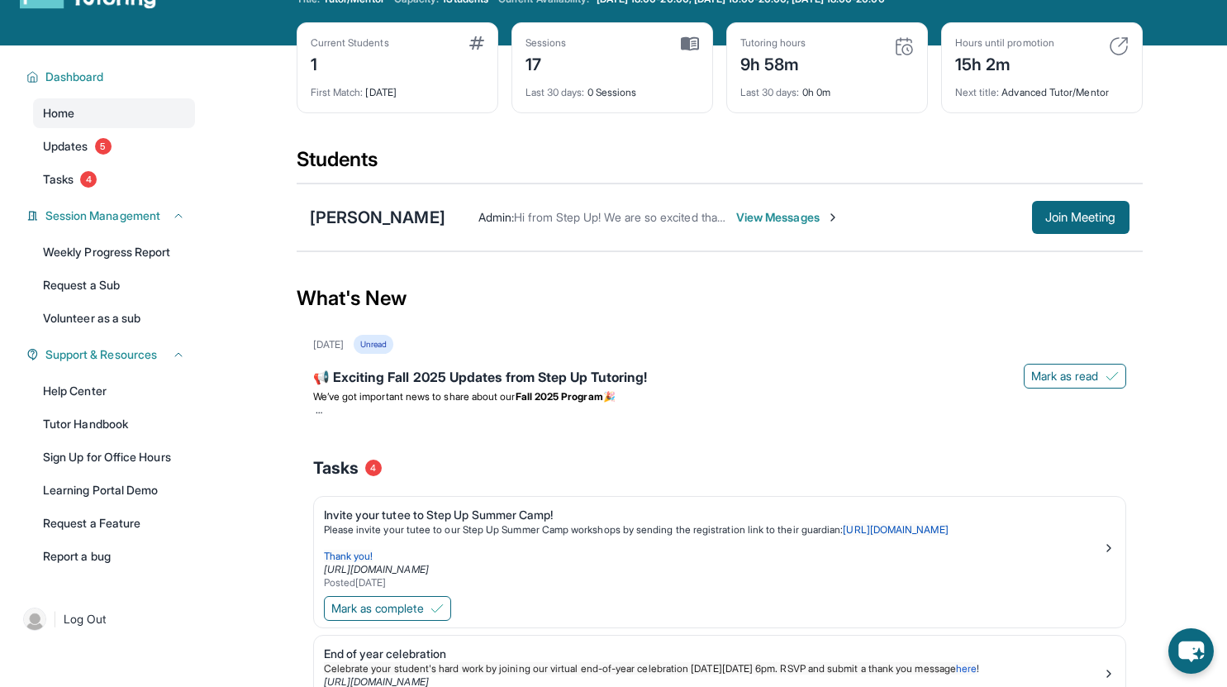
click at [760, 214] on span "View Messages" at bounding box center [787, 217] width 103 height 17
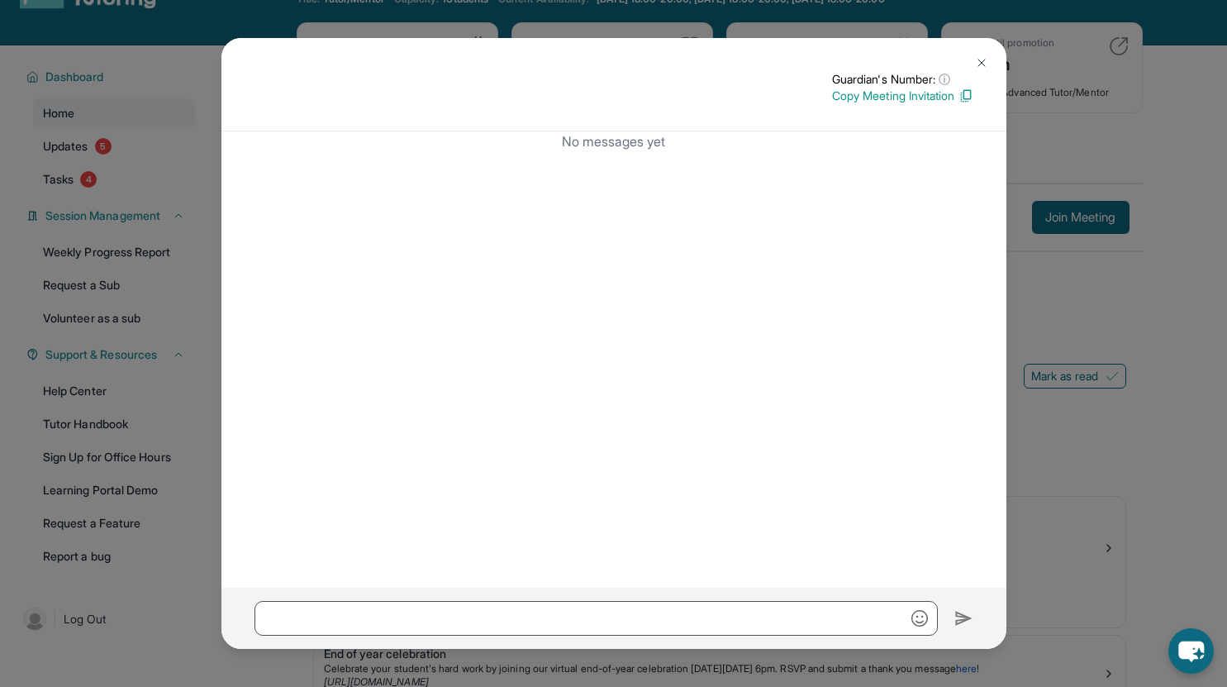
click at [981, 71] on button at bounding box center [981, 62] width 33 height 33
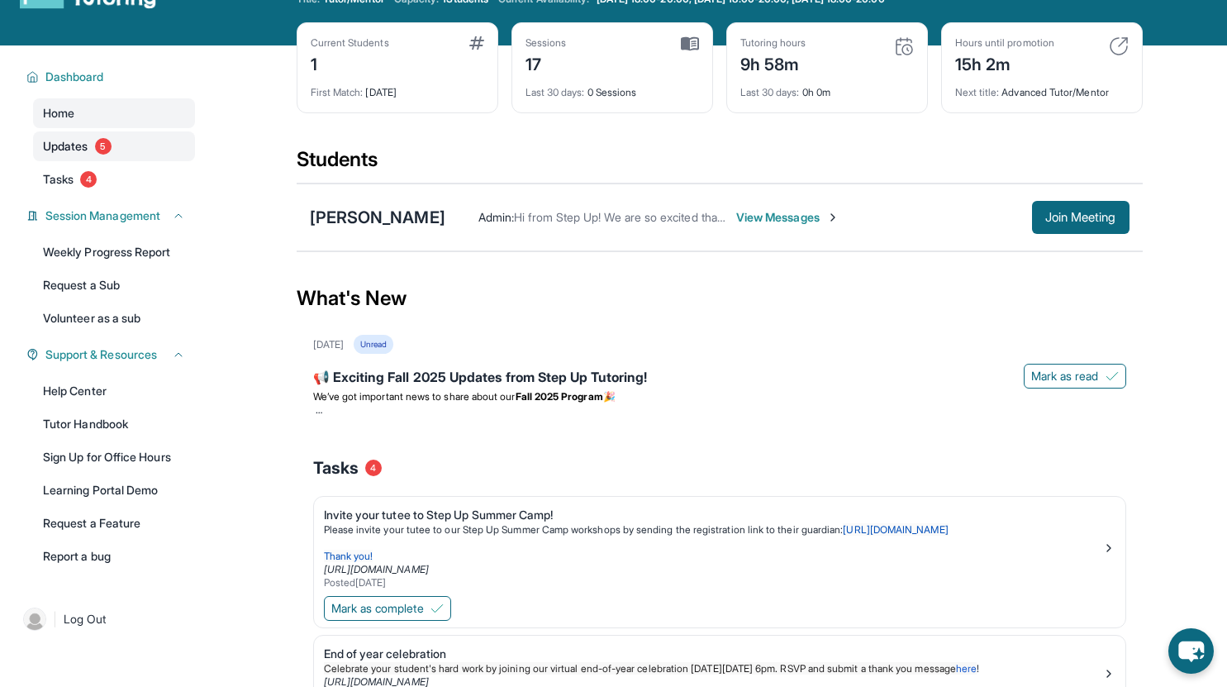
click at [74, 145] on span "Updates" at bounding box center [65, 146] width 45 height 17
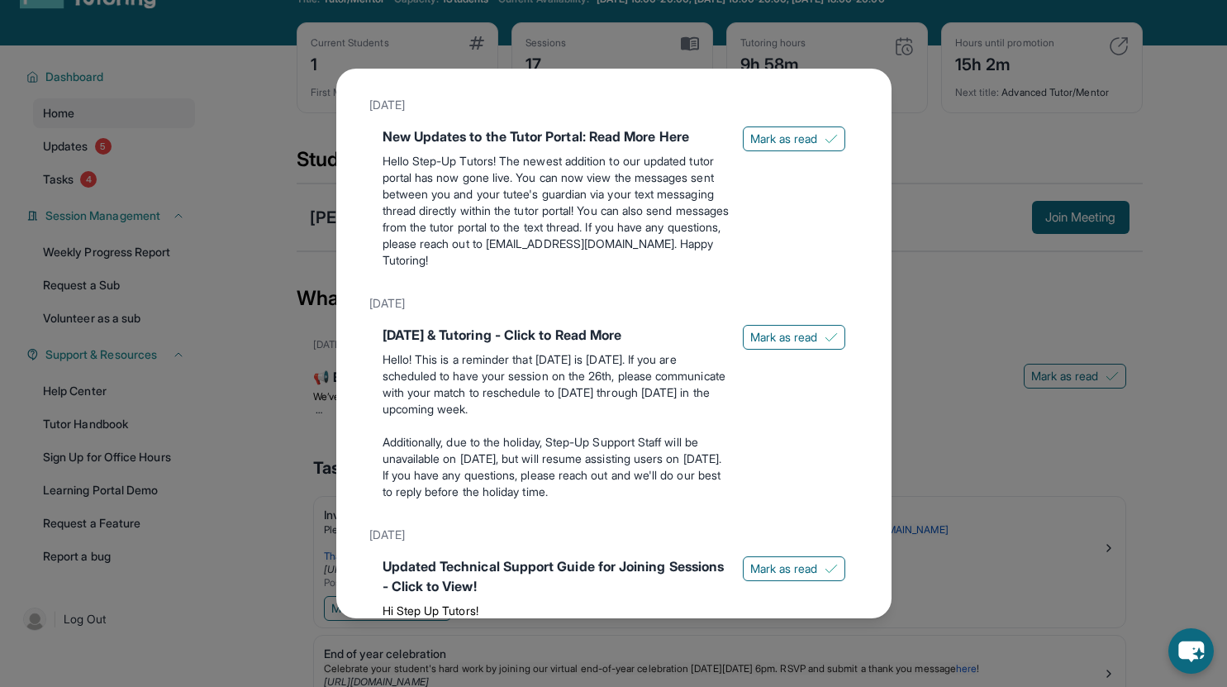
scroll to position [1529, 0]
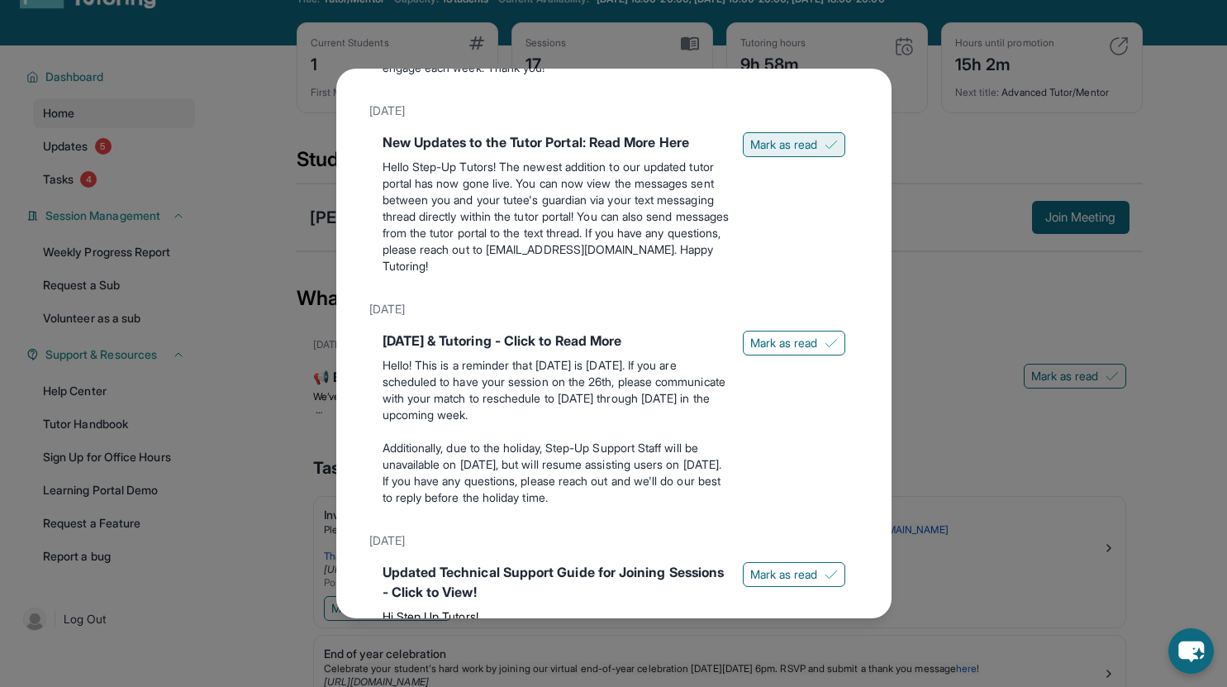
click at [764, 153] on span "Mark as read" at bounding box center [784, 144] width 68 height 17
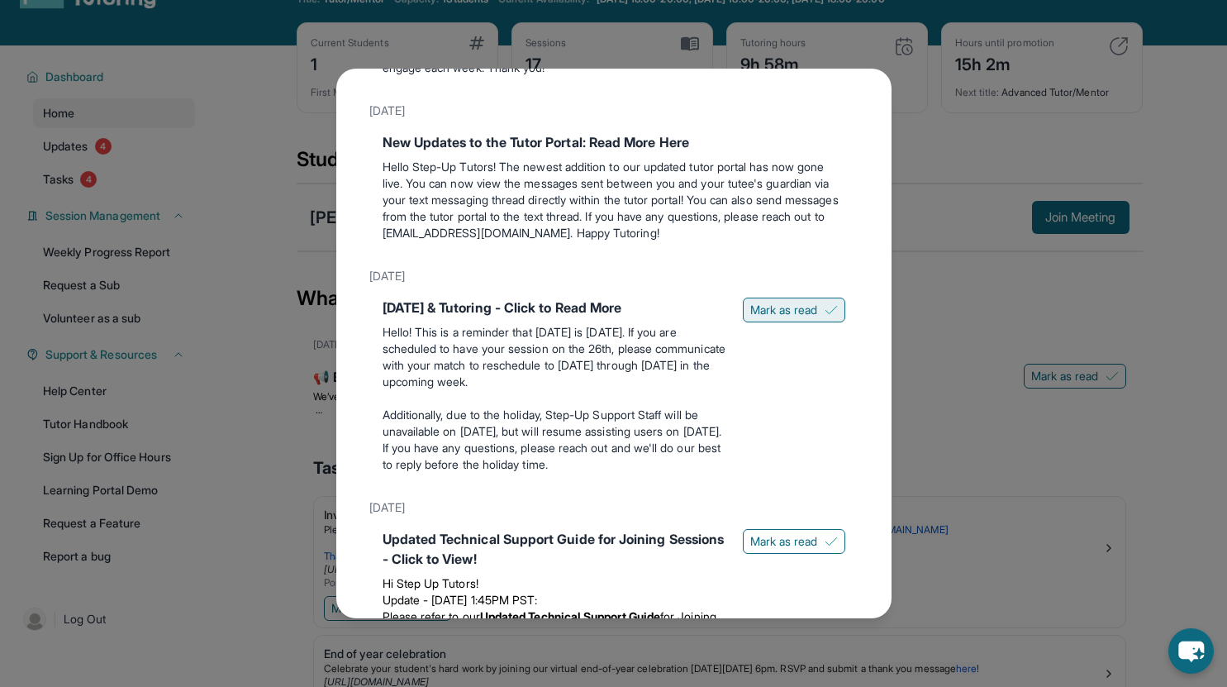
click at [753, 318] on span "Mark as read" at bounding box center [784, 310] width 68 height 17
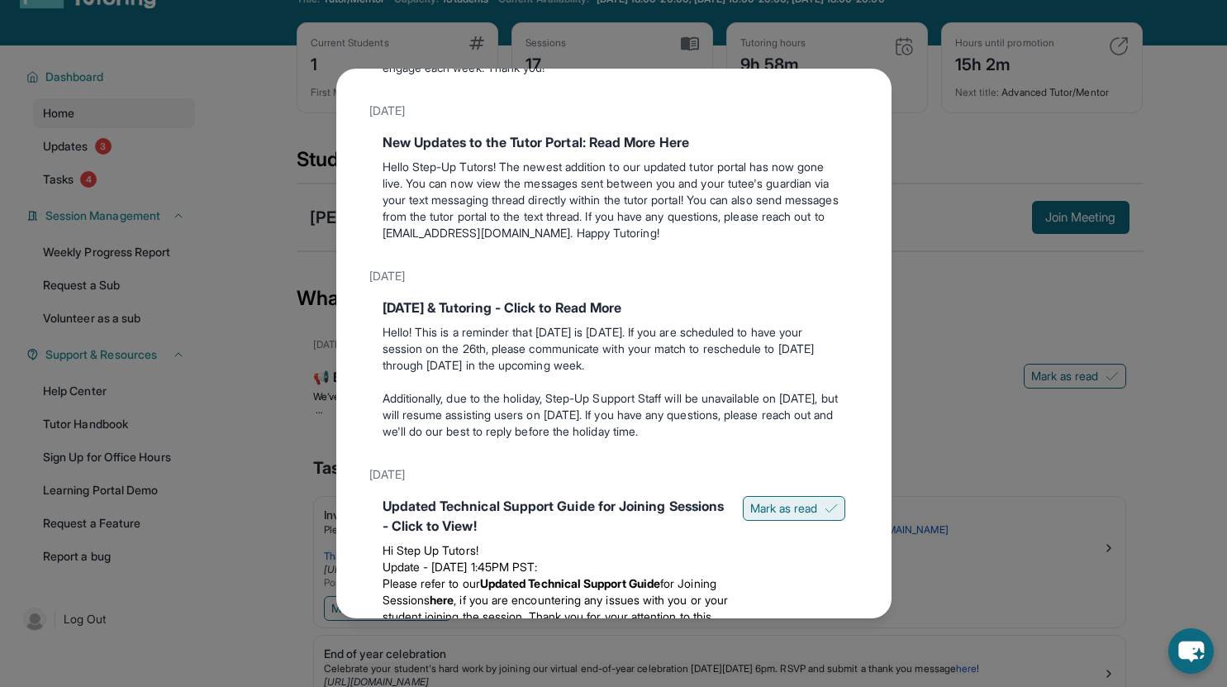
click at [743, 520] on button "Mark as read" at bounding box center [794, 508] width 102 height 25
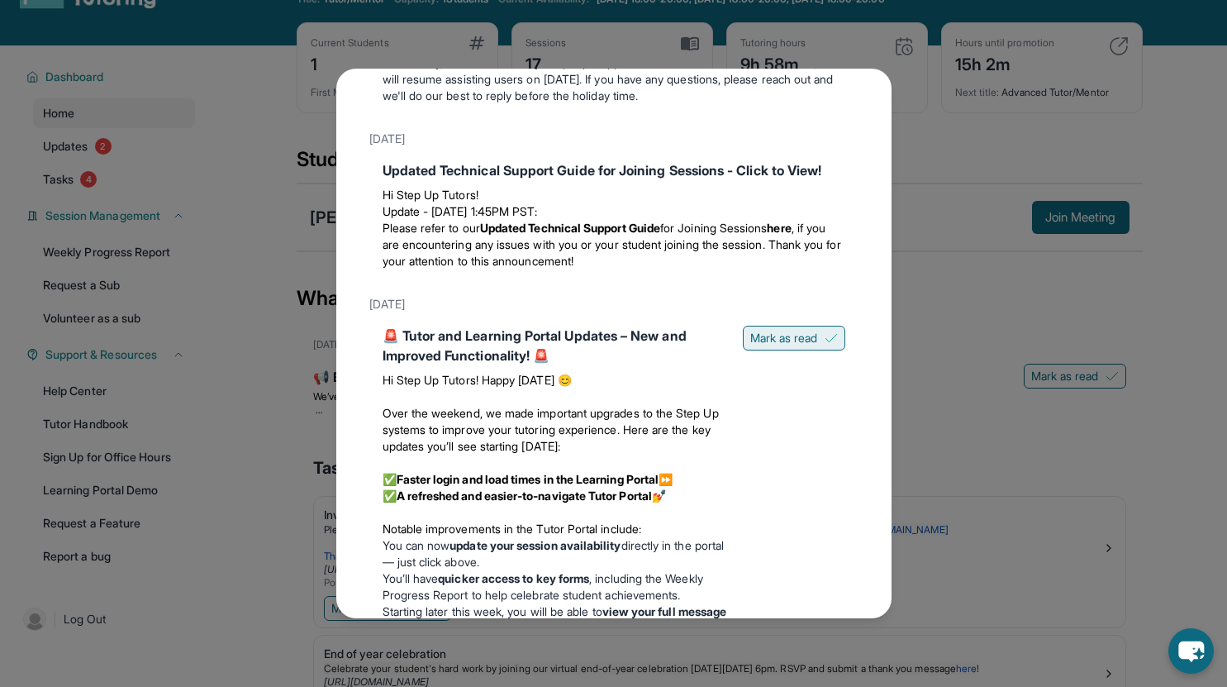
click at [751, 350] on button "Mark as read" at bounding box center [794, 338] width 102 height 25
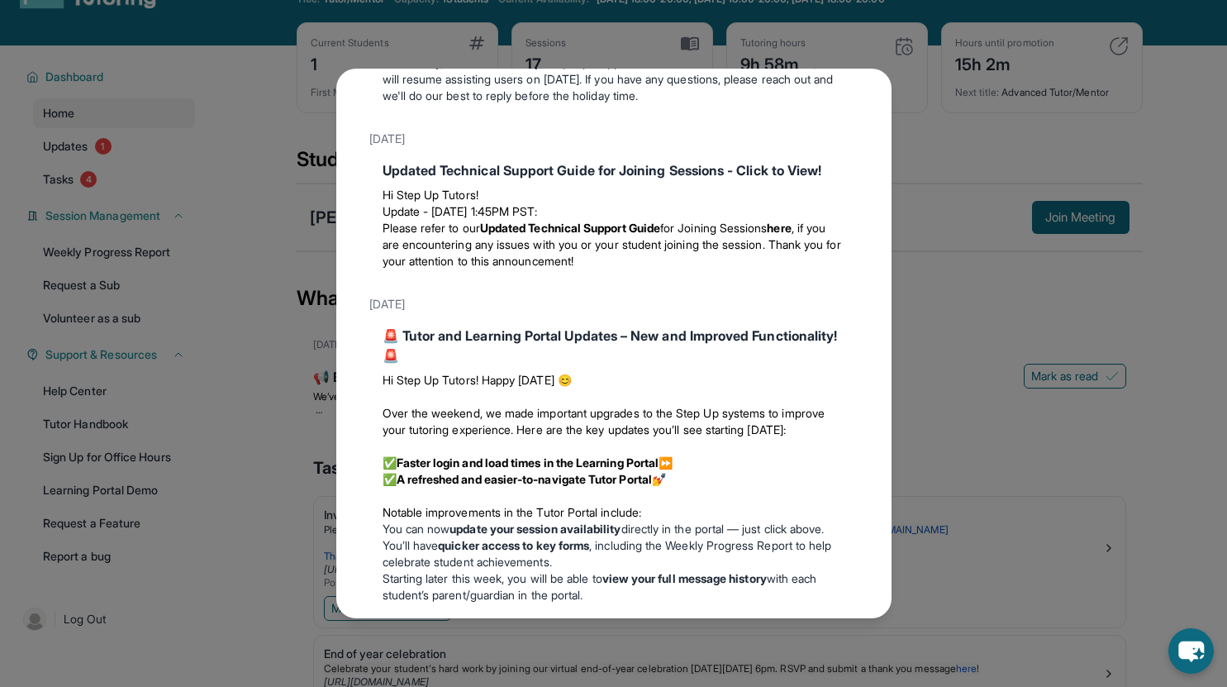
scroll to position [2253, 0]
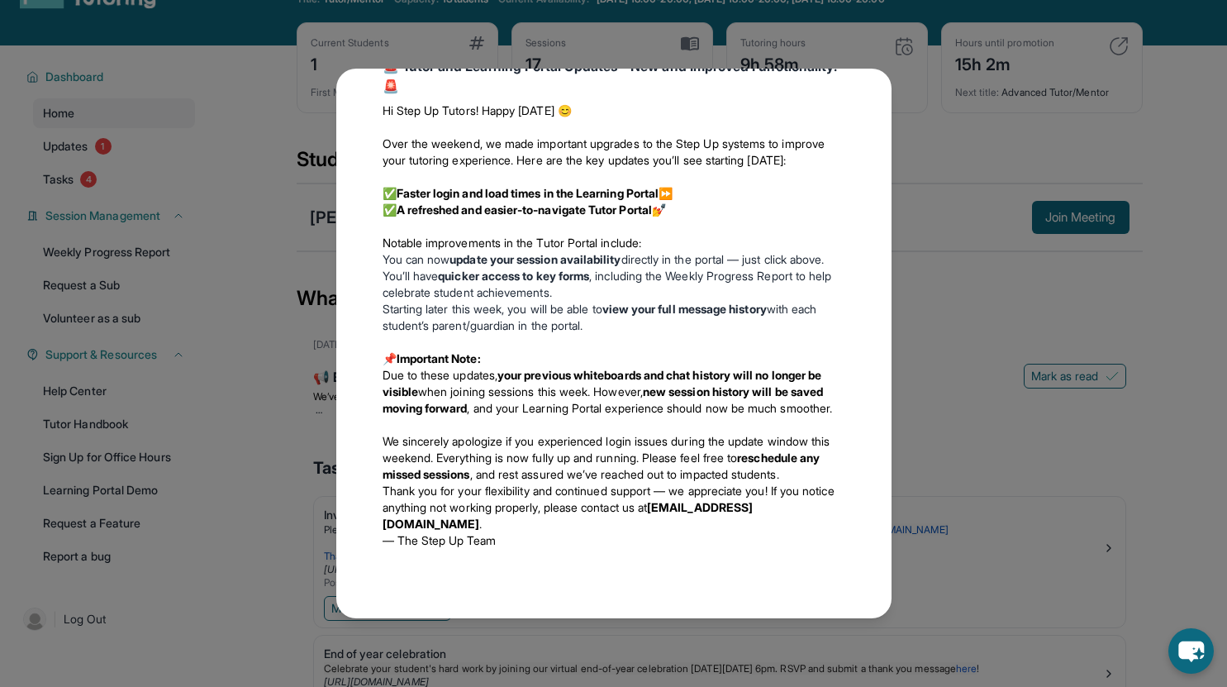
click at [924, 122] on div "Updates [DATE] 📢 Exciting Fall 2025 Updates from Step Up Tutoring! We’ve got im…" at bounding box center [613, 343] width 1227 height 687
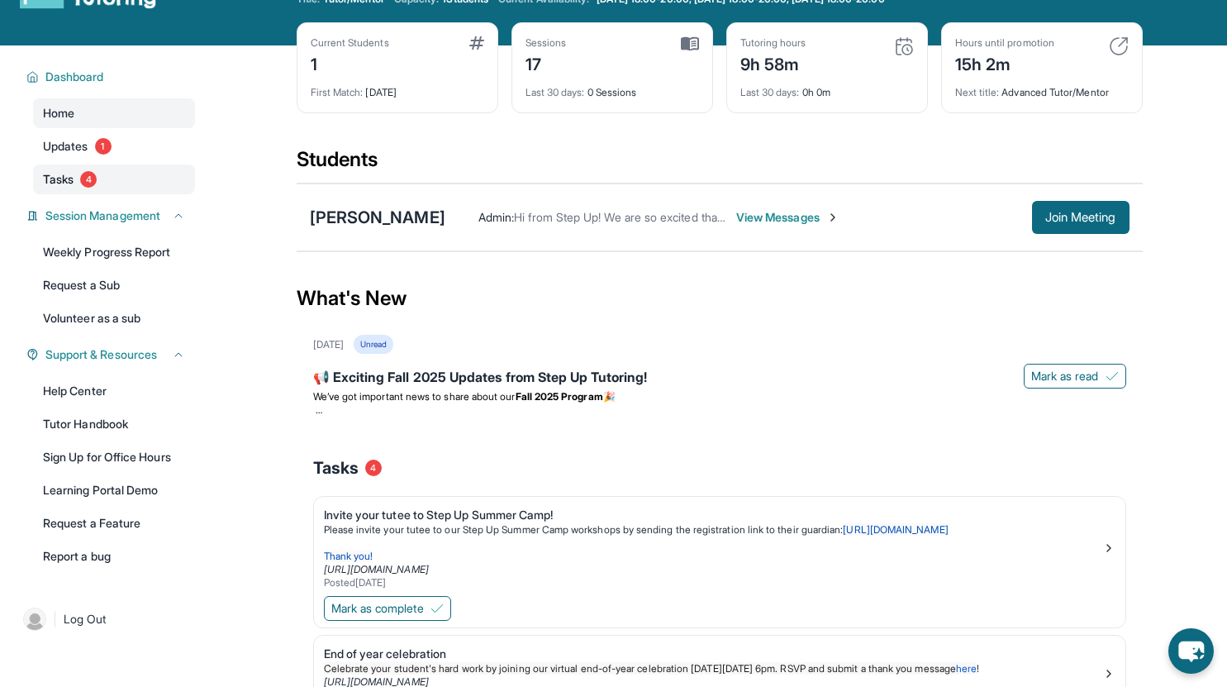
click at [93, 170] on link "Tasks 4" at bounding box center [114, 179] width 162 height 30
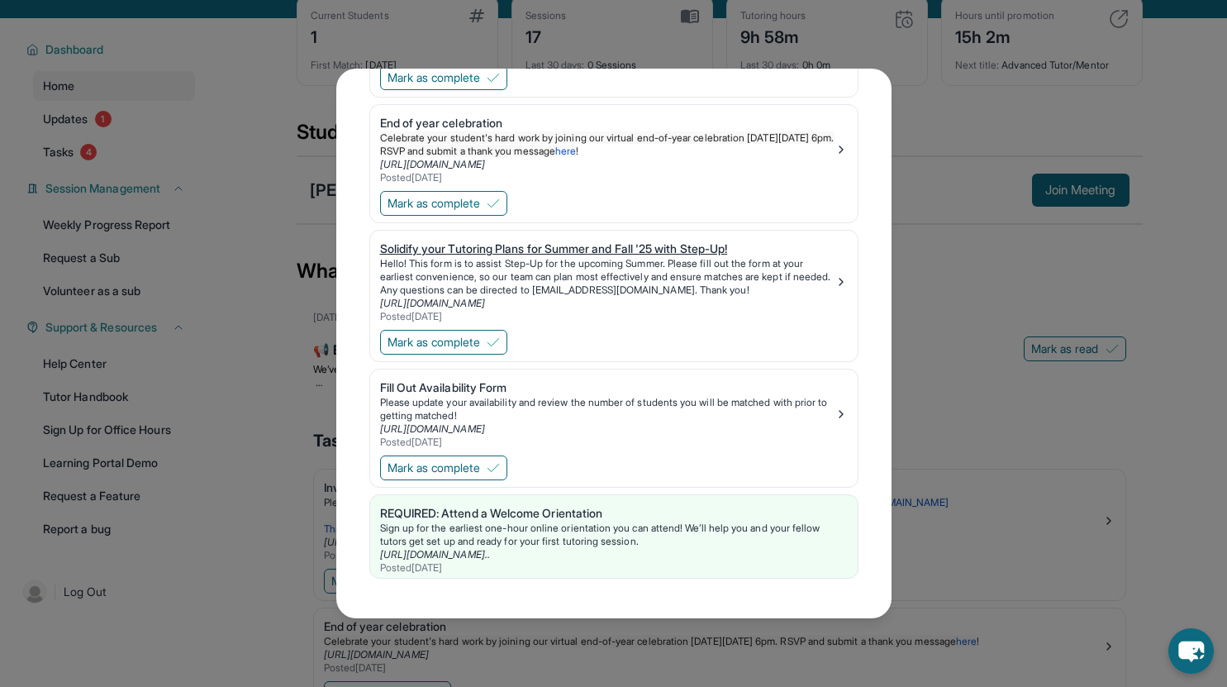
scroll to position [0, 0]
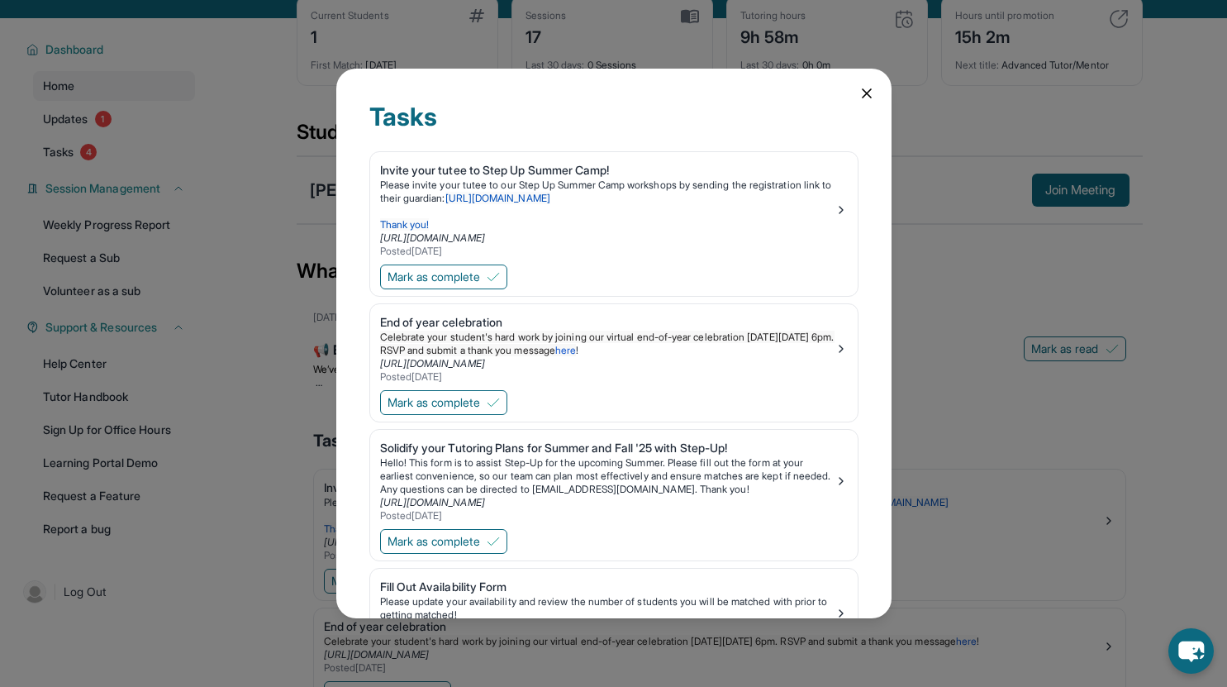
click at [858, 88] on icon at bounding box center [866, 93] width 17 height 17
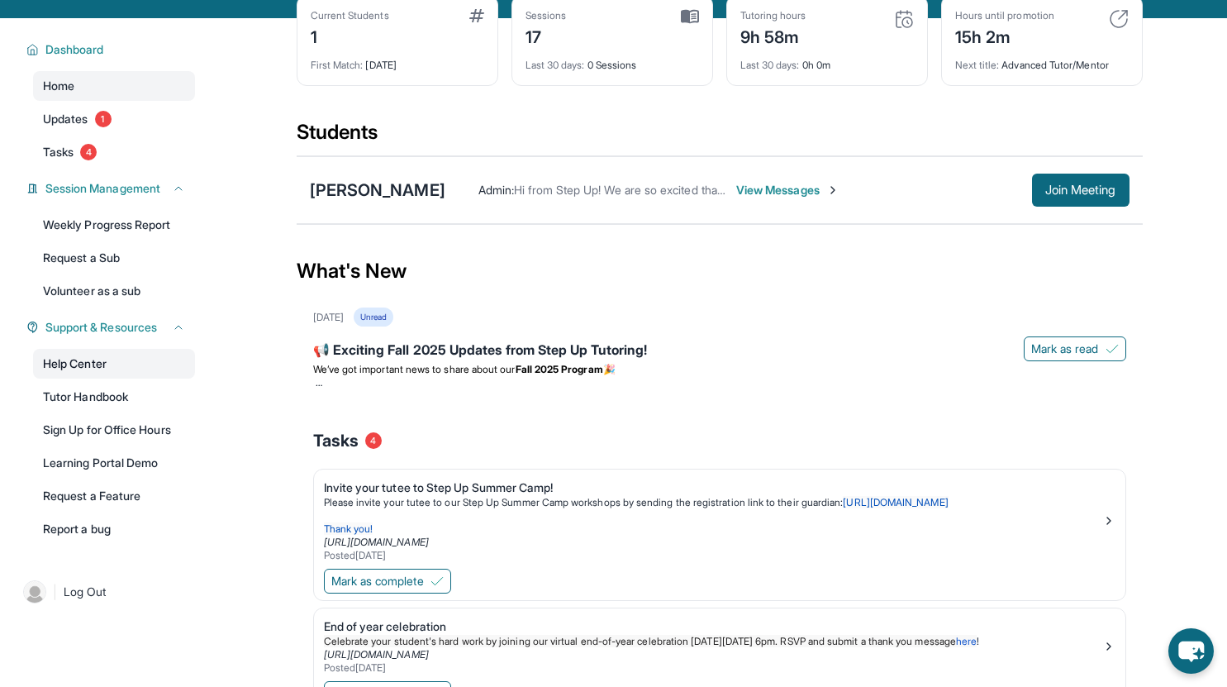
click at [75, 357] on link "Help Center" at bounding box center [114, 364] width 162 height 30
click at [1045, 188] on span "Join Meeting" at bounding box center [1080, 190] width 71 height 10
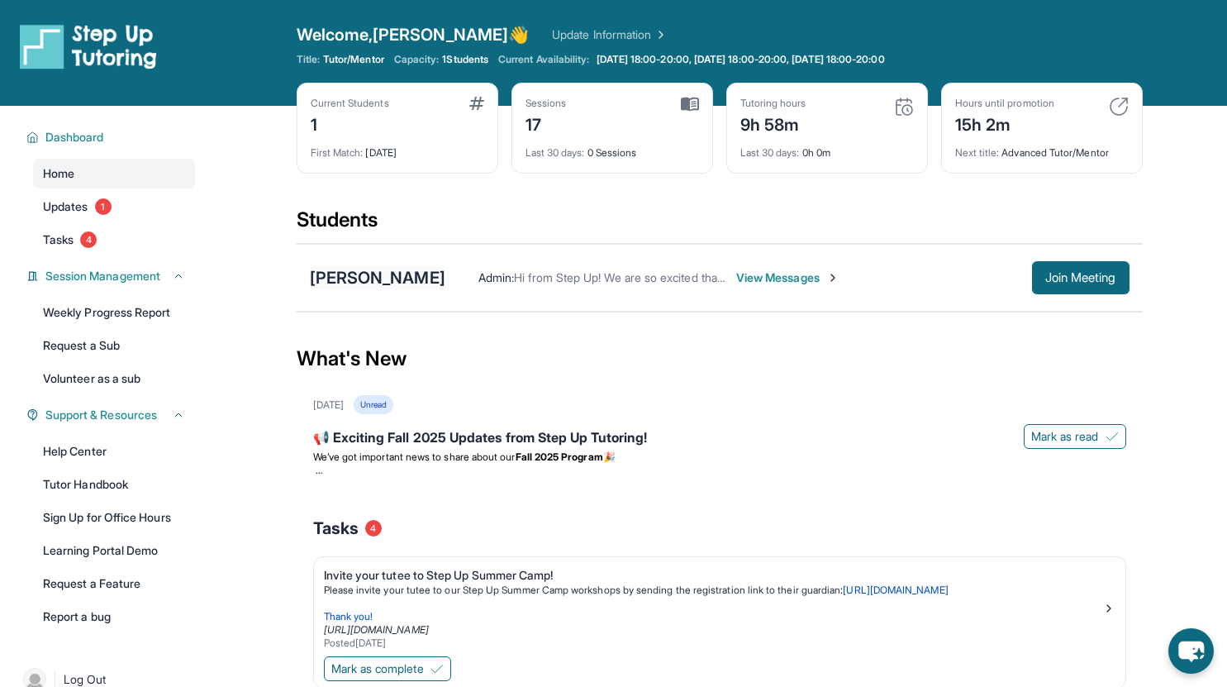
click at [416, 276] on div "[PERSON_NAME]" at bounding box center [377, 277] width 135 height 23
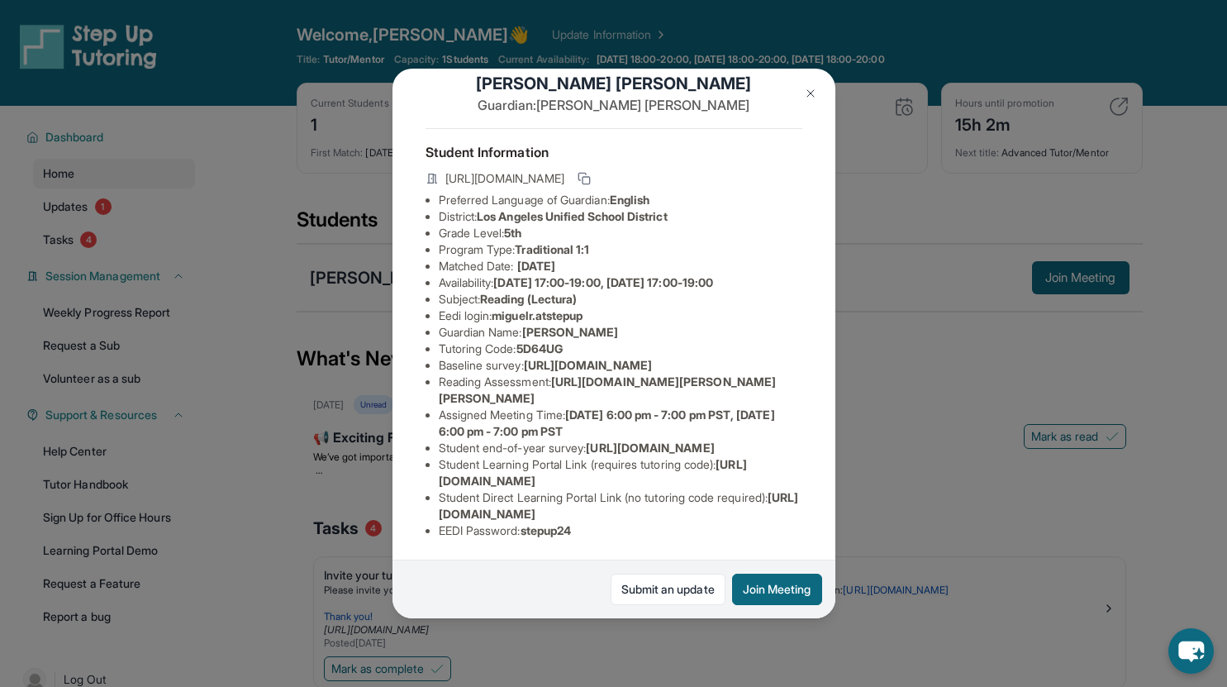
scroll to position [165, 596]
drag, startPoint x: 438, startPoint y: 259, endPoint x: 824, endPoint y: 292, distance: 387.3
click at [824, 292] on div "[PERSON_NAME] Guardian: [PERSON_NAME] Student Information [URL][DOMAIN_NAME] Pr…" at bounding box center [613, 343] width 443 height 549
copy span "[URL][DOMAIN_NAME]"
